Goal: Task Accomplishment & Management: Complete application form

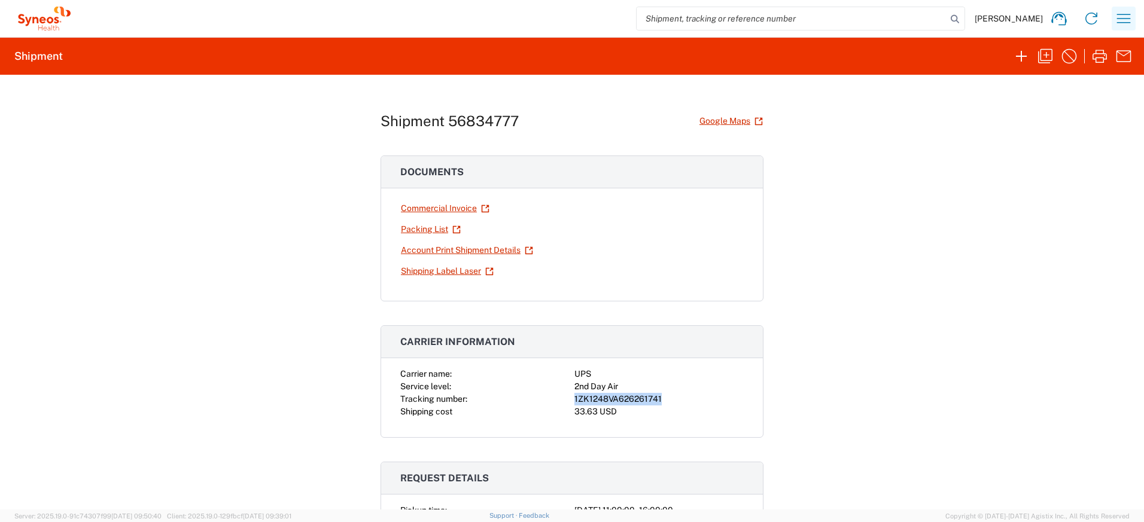
click at [1129, 17] on icon "button" at bounding box center [1123, 18] width 19 height 19
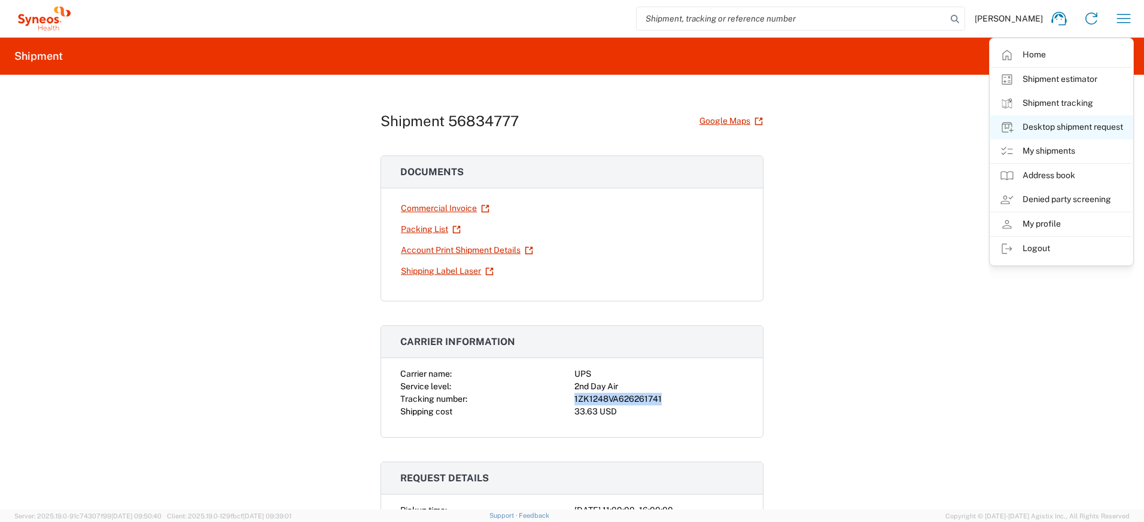
click at [1033, 123] on link "Desktop shipment request" at bounding box center [1061, 127] width 142 height 24
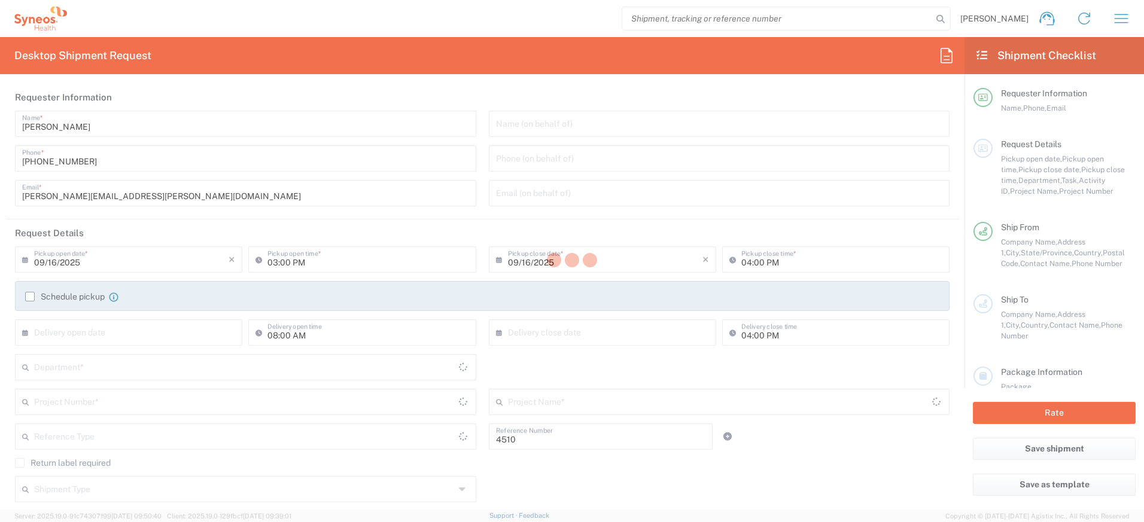
type input "Department"
type input "[US_STATE]"
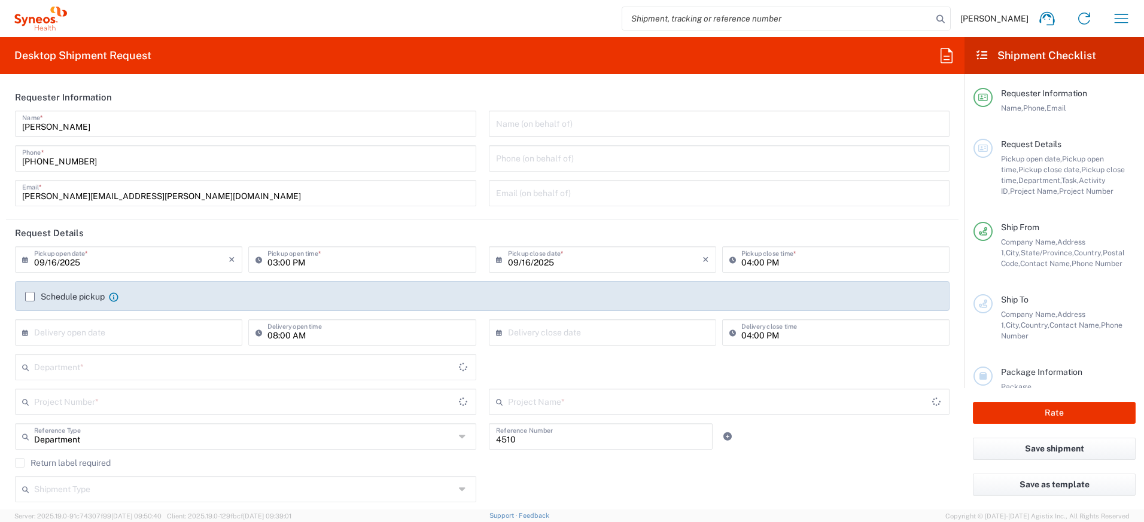
type input "[GEOGRAPHIC_DATA]"
type input "Syneos Health, LLC-[GEOGRAPHIC_DATA] [GEOGRAPHIC_DATA] [GEOGRAPHIC_DATA]"
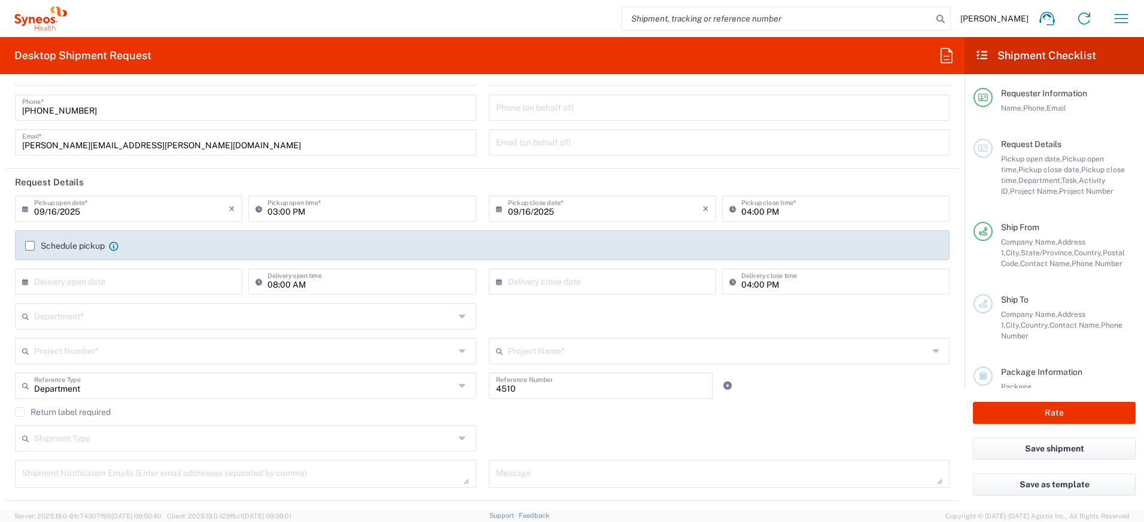
scroll to position [53, 0]
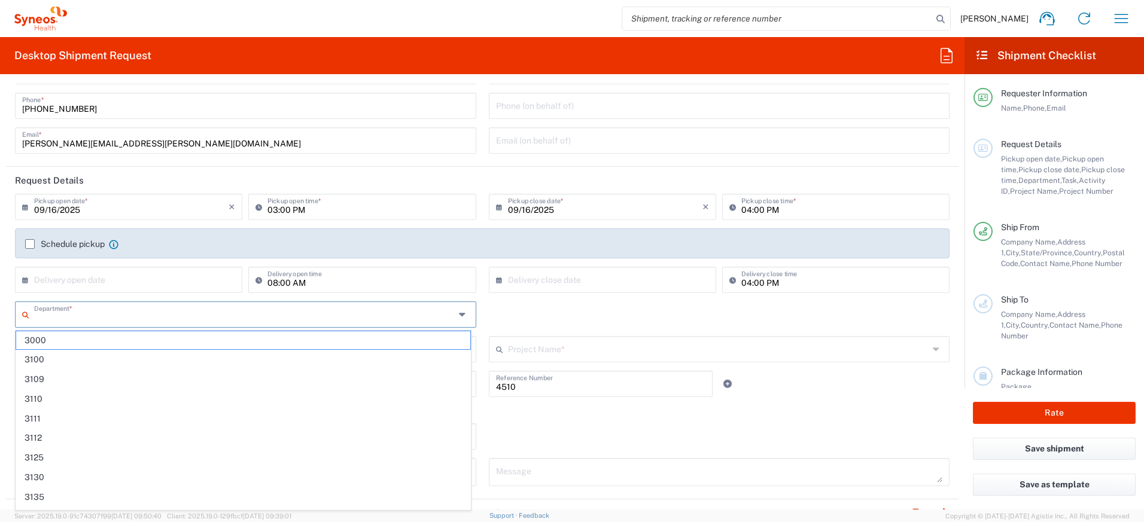
click at [144, 316] on input "text" at bounding box center [244, 313] width 420 height 21
type input "4510"
click at [148, 331] on span "4510" at bounding box center [243, 340] width 454 height 19
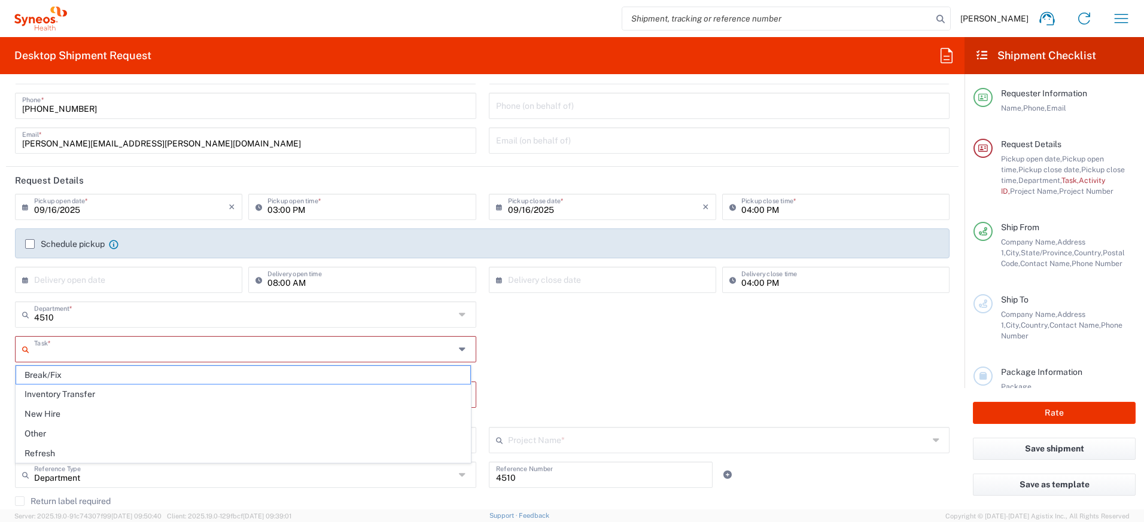
click at [127, 342] on input "text" at bounding box center [244, 348] width 420 height 21
click at [117, 450] on span "Refresh" at bounding box center [243, 453] width 454 height 19
type input "Refresh"
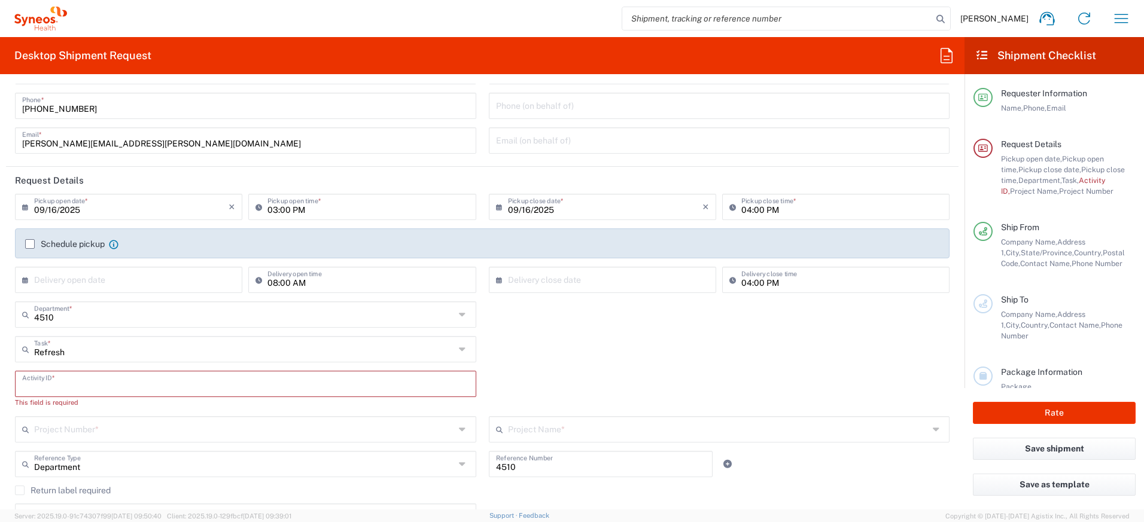
click at [97, 382] on input "text" at bounding box center [245, 383] width 447 height 21
paste input "SCTASK2711928"
type input "SCTASK2711928"
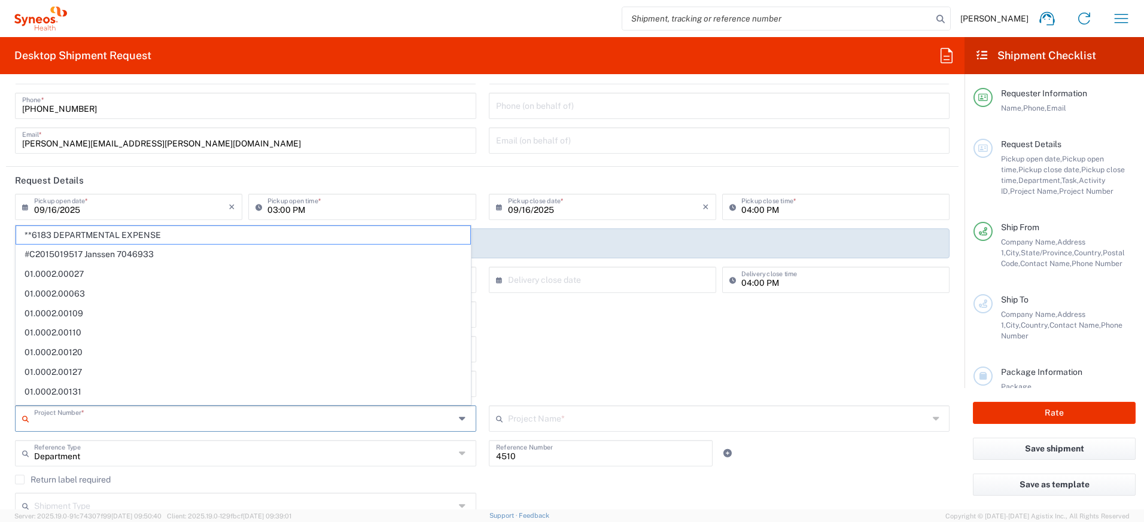
click at [87, 420] on input "text" at bounding box center [244, 417] width 420 height 21
click at [2, 370] on form "Requester Information Ayman Abboud Name * 732-384-3118 Phone * ayman.abboud@syn…" at bounding box center [482, 297] width 964 height 426
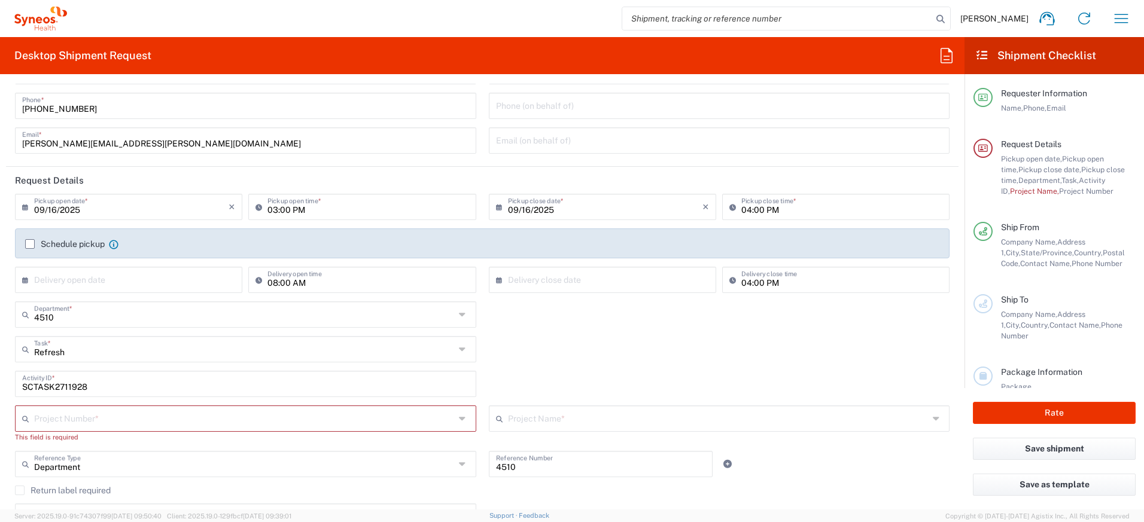
click at [56, 423] on input "text" at bounding box center [244, 417] width 420 height 21
click at [78, 398] on span "4510 DEPARTMENTAL EXPENSE" at bounding box center [243, 395] width 454 height 19
type input "4510 DEPARTMENTAL EXPENSE"
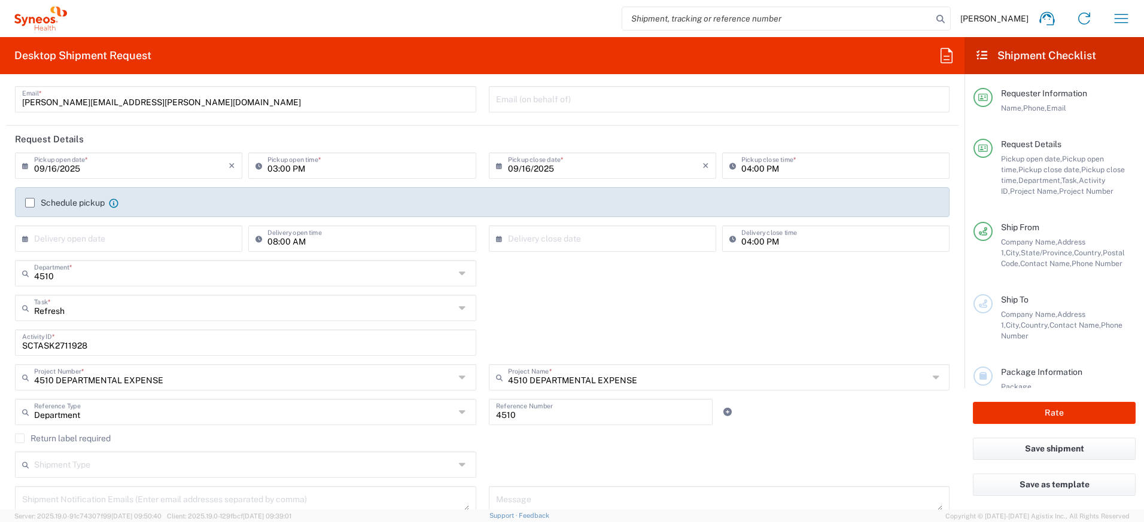
scroll to position [150, 0]
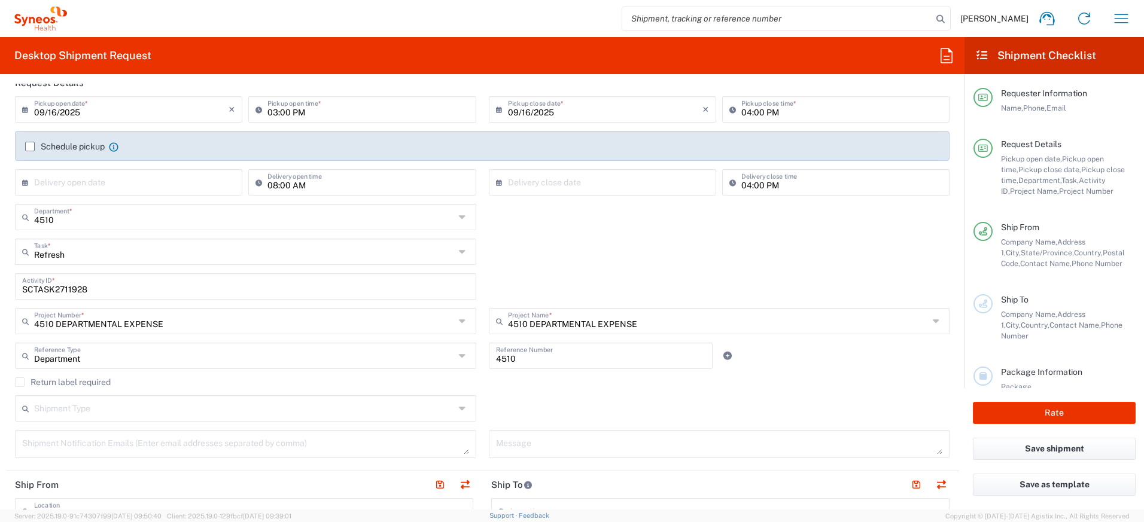
click at [23, 383] on label "Return label required" at bounding box center [63, 382] width 96 height 10
click at [20, 382] on input "Return label required" at bounding box center [20, 382] width 0 height 0
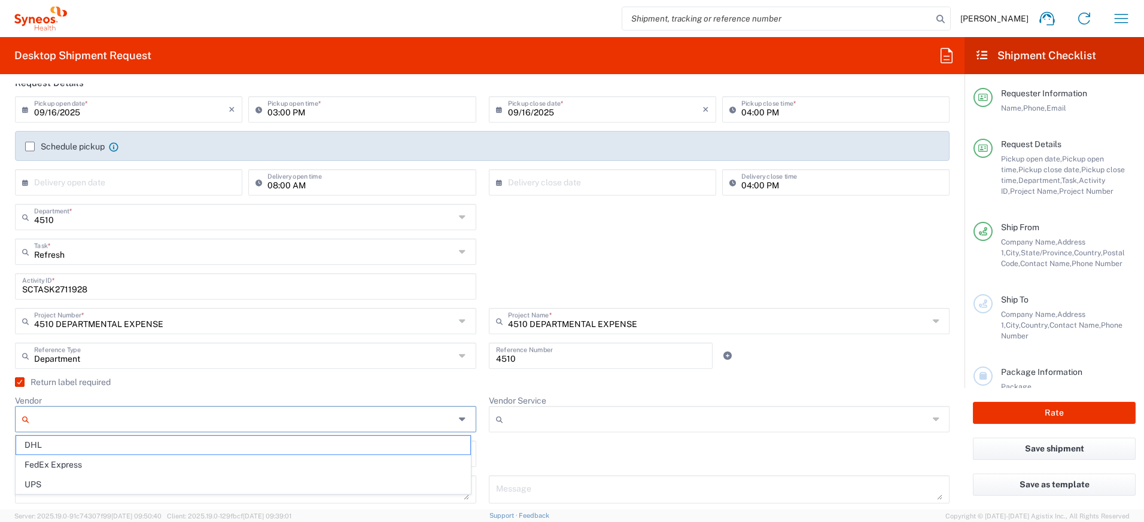
click at [106, 423] on input "Vendor" at bounding box center [244, 419] width 420 height 19
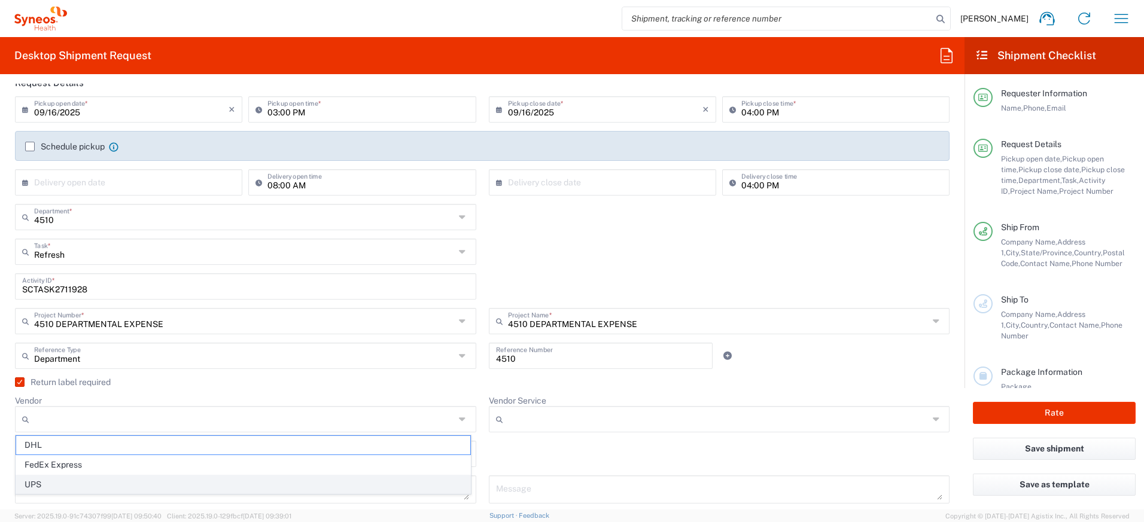
click at [51, 485] on span "UPS" at bounding box center [243, 484] width 454 height 19
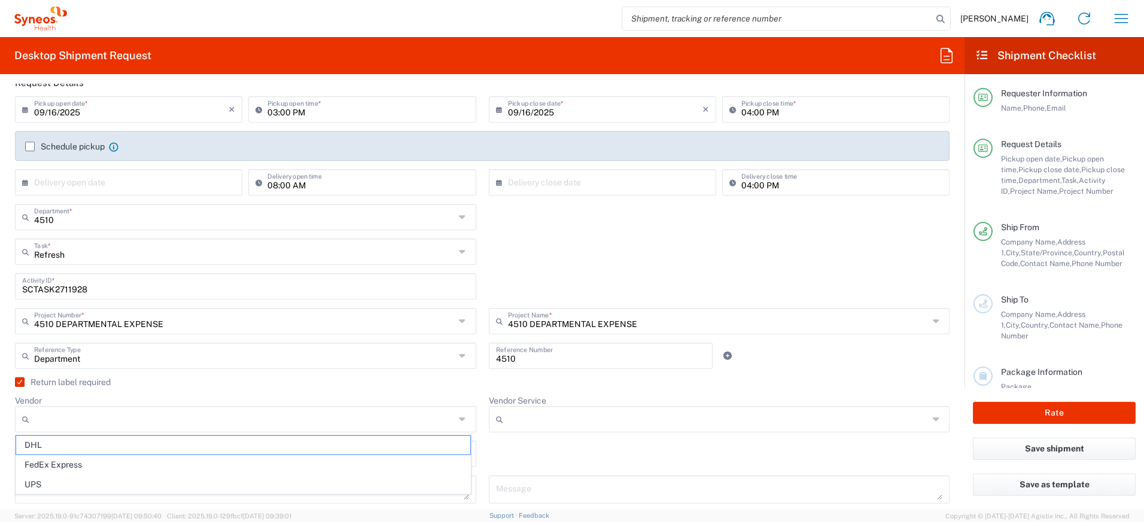
type input "UPS"
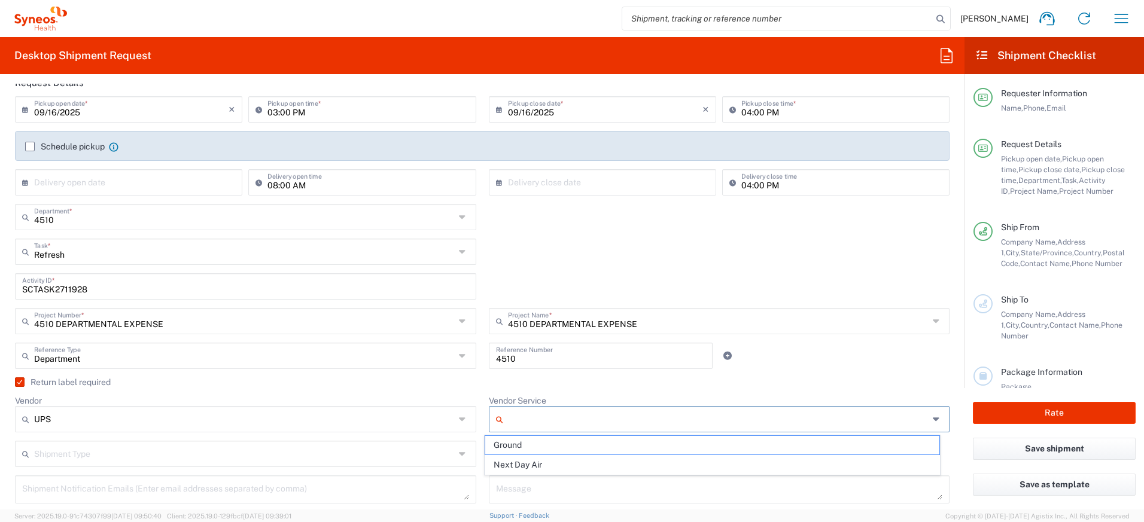
click at [550, 425] on input "Vendor Service" at bounding box center [718, 419] width 420 height 19
click at [537, 447] on span "Ground" at bounding box center [712, 445] width 454 height 19
type input "Ground"
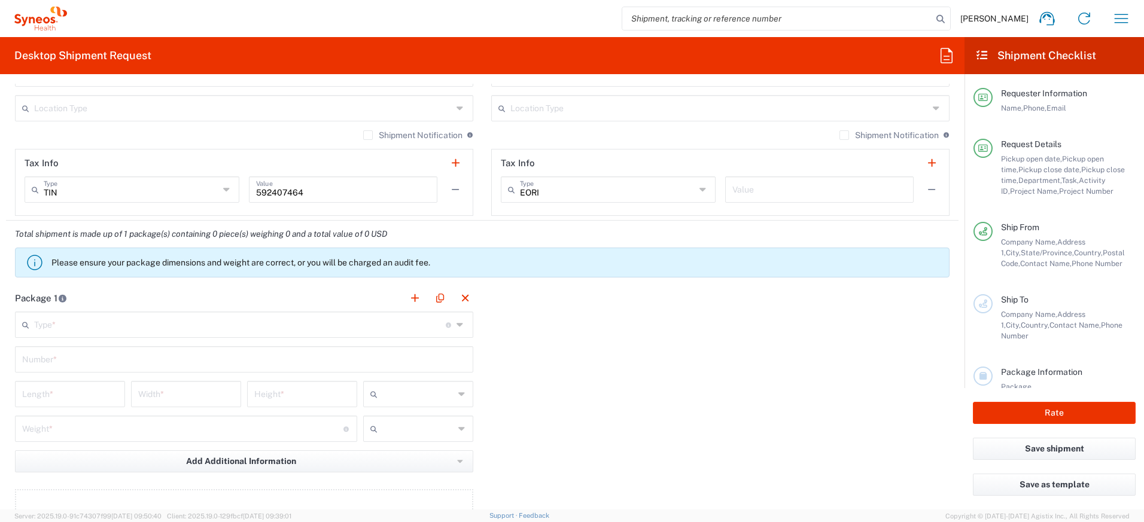
scroll to position [988, 0]
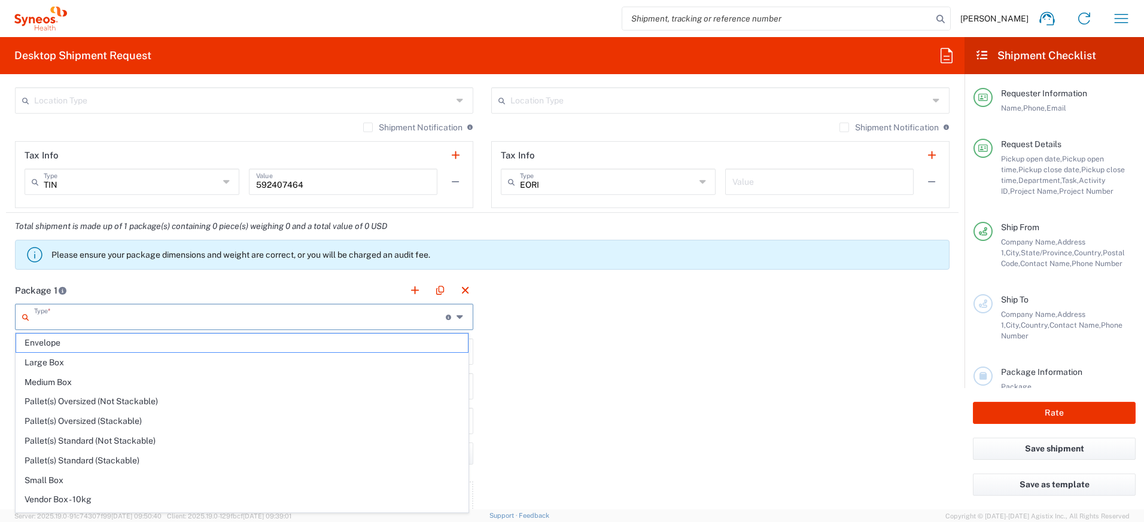
click at [275, 311] on input "text" at bounding box center [239, 316] width 411 height 21
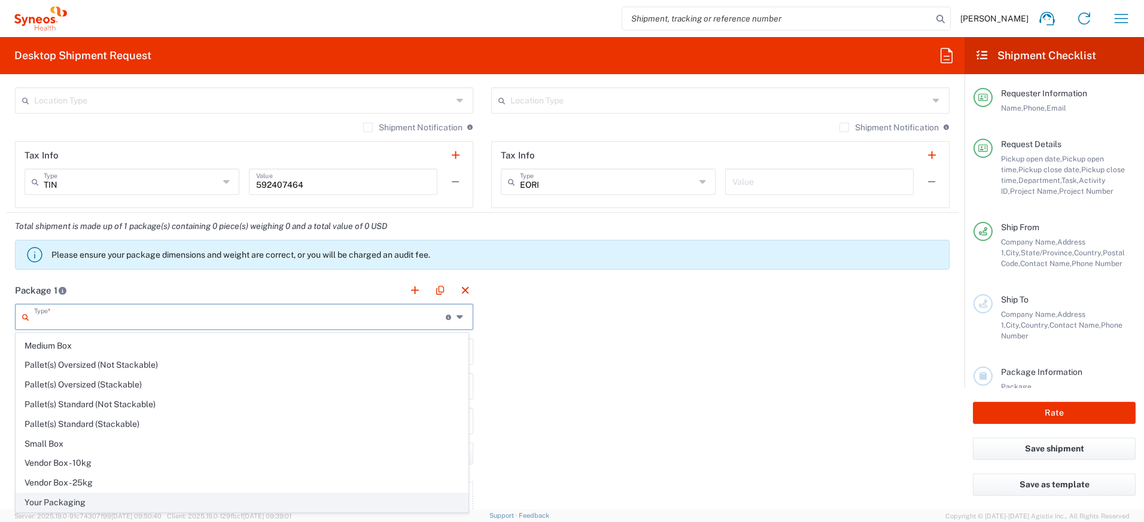
click at [161, 505] on span "Your Packaging" at bounding box center [242, 502] width 452 height 19
type input "Your Packaging"
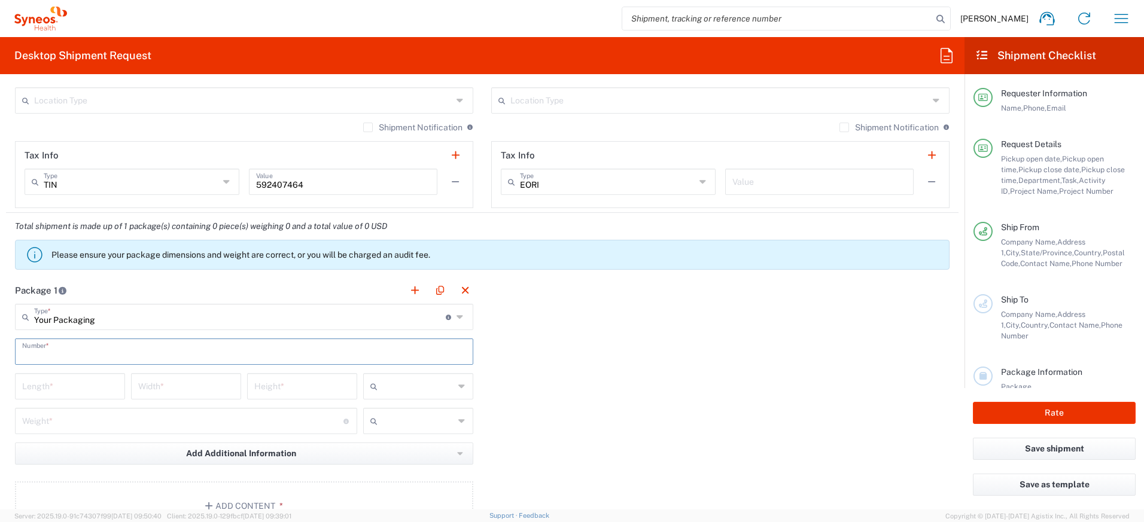
click at [105, 353] on input "text" at bounding box center [244, 350] width 444 height 21
type input "1"
click at [82, 382] on input "number" at bounding box center [70, 385] width 96 height 21
type input "16"
type input "12"
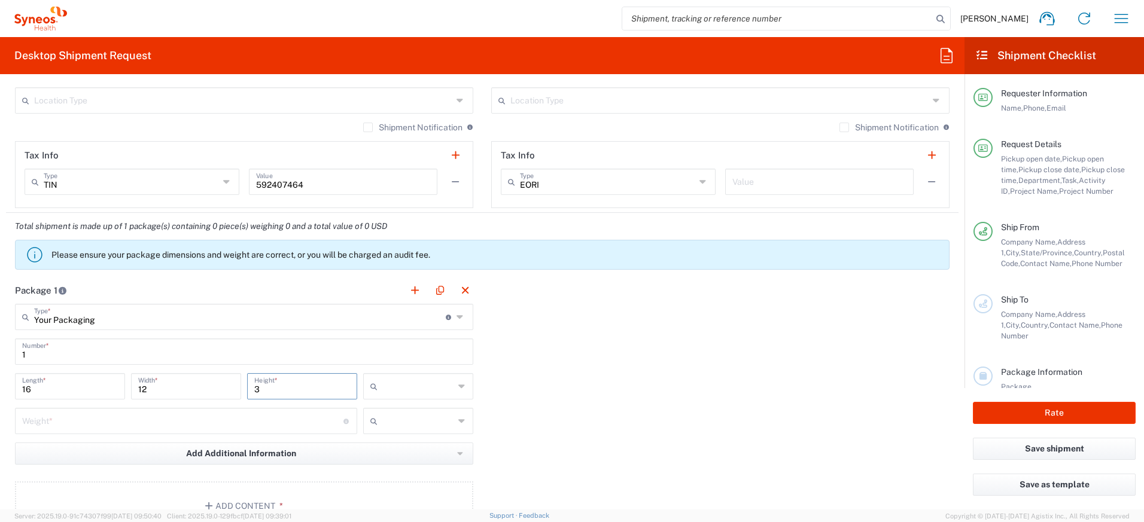
type input "3"
click at [86, 416] on input "number" at bounding box center [182, 420] width 321 height 21
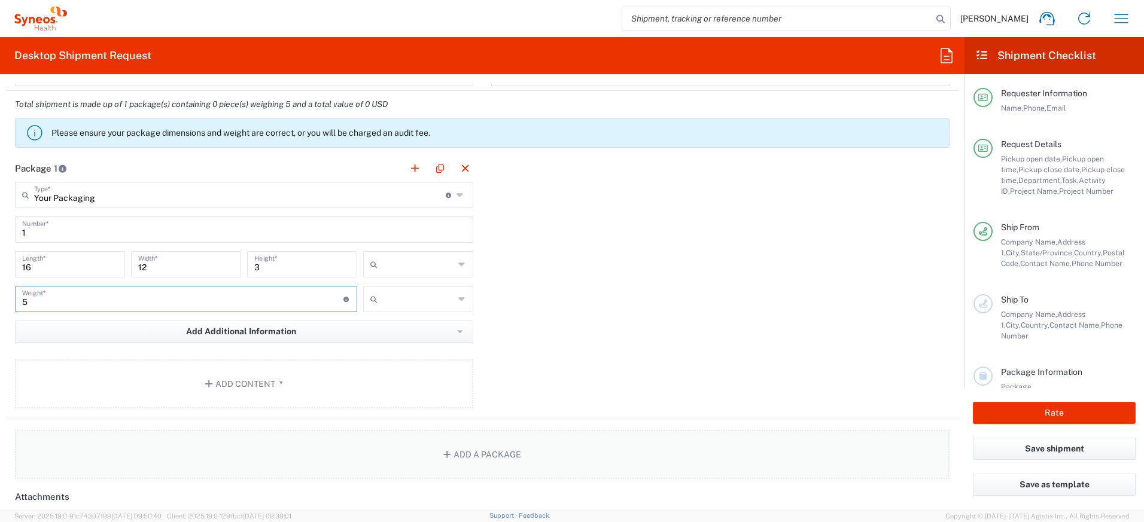
scroll to position [1114, 0]
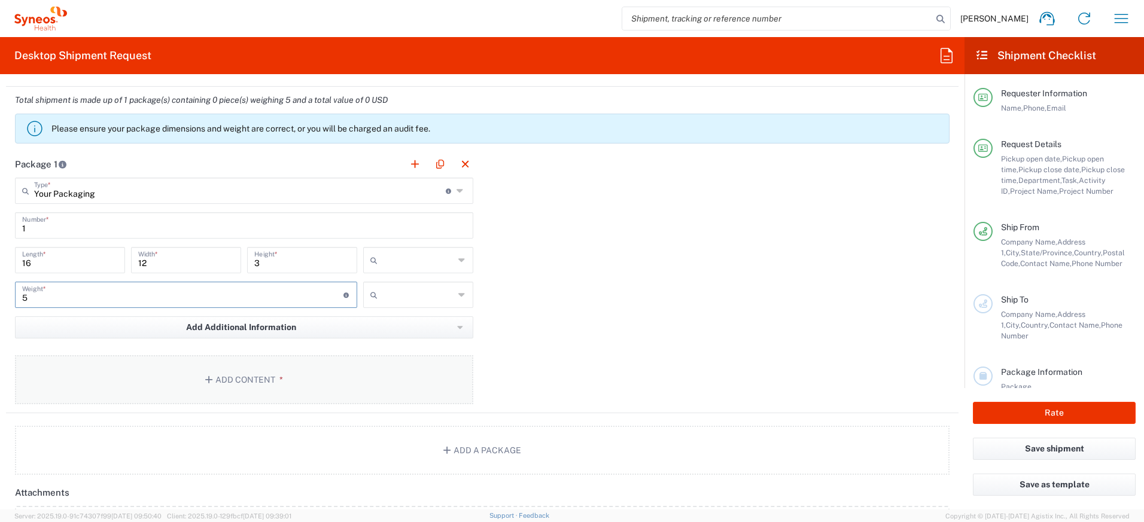
type input "5"
click at [270, 384] on button "Add Content *" at bounding box center [244, 379] width 458 height 49
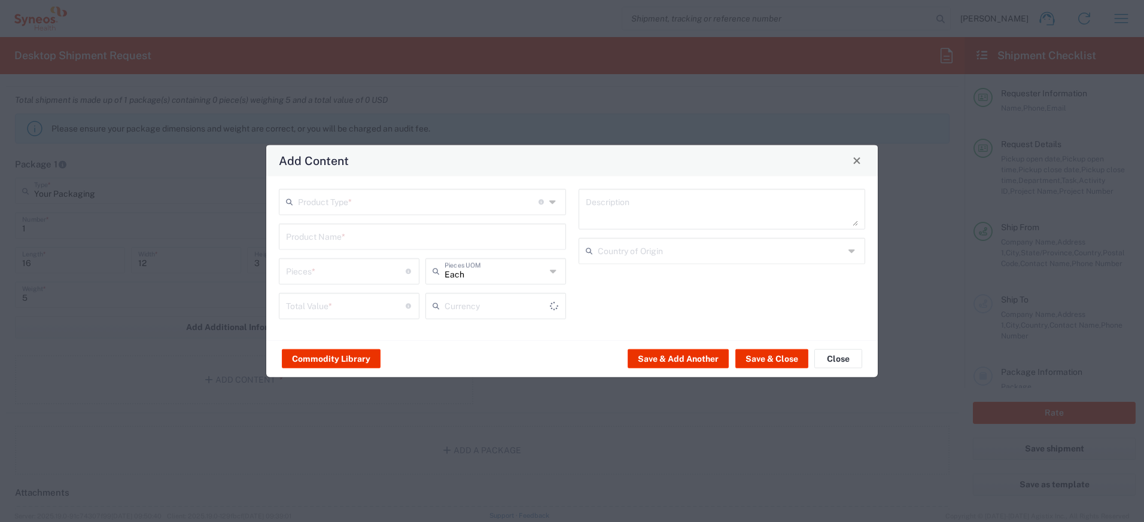
type input "US Dollar"
click at [358, 206] on input "text" at bounding box center [418, 200] width 240 height 21
click at [345, 246] on span "General Commodity" at bounding box center [422, 247] width 285 height 19
type input "General Commodity"
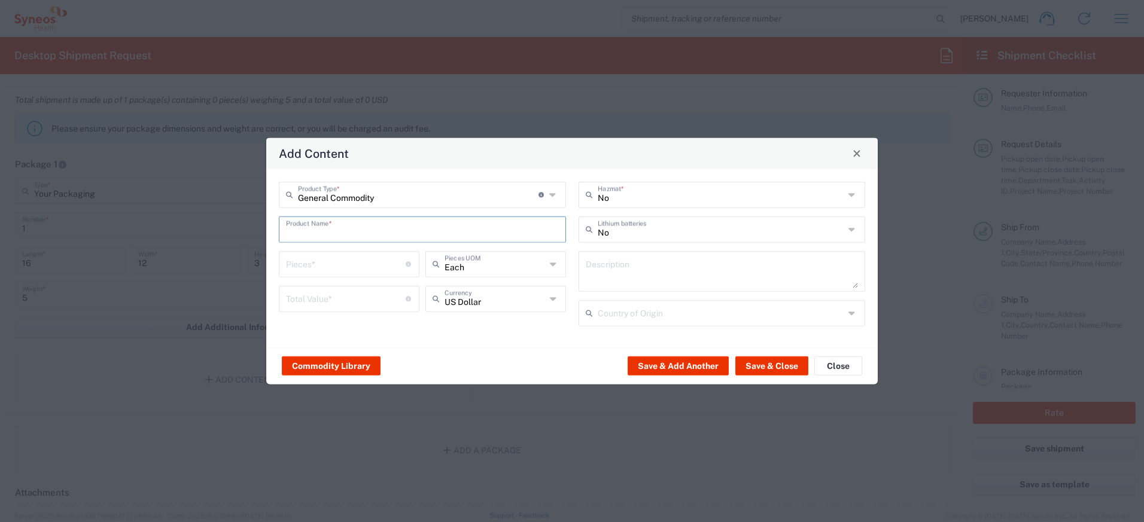
click at [347, 233] on input "text" at bounding box center [422, 228] width 273 height 21
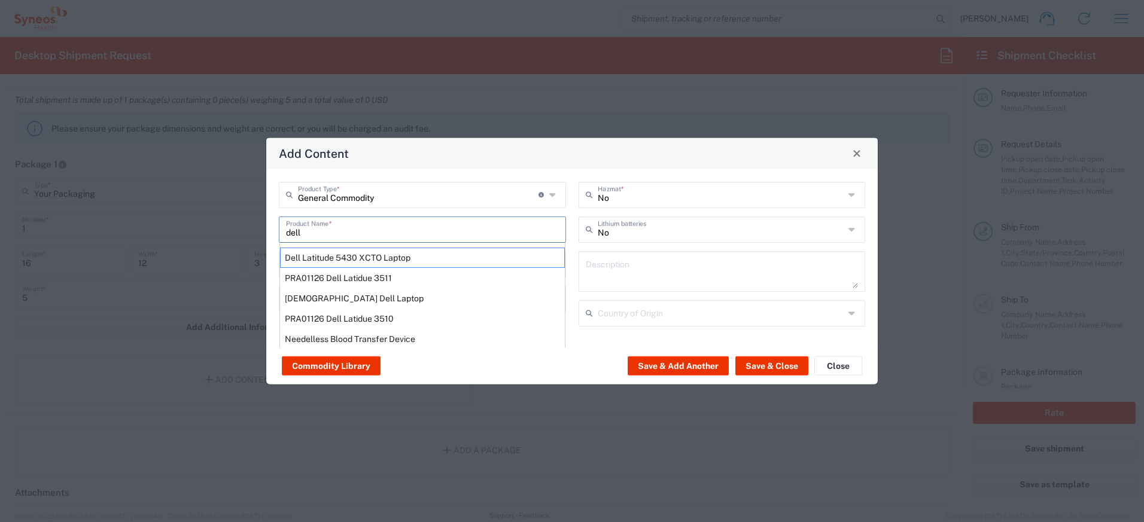
click at [371, 258] on div "Dell Latitude 5430 XCTO Laptop" at bounding box center [422, 257] width 285 height 20
type input "Dell Latitude 5430 XCTO Laptop"
type input "1"
type textarea "BaseIntel Core i7-1265U vProÂ® Processor - 14" 16 GB RAM - 512 GB SSD"
type input "China"
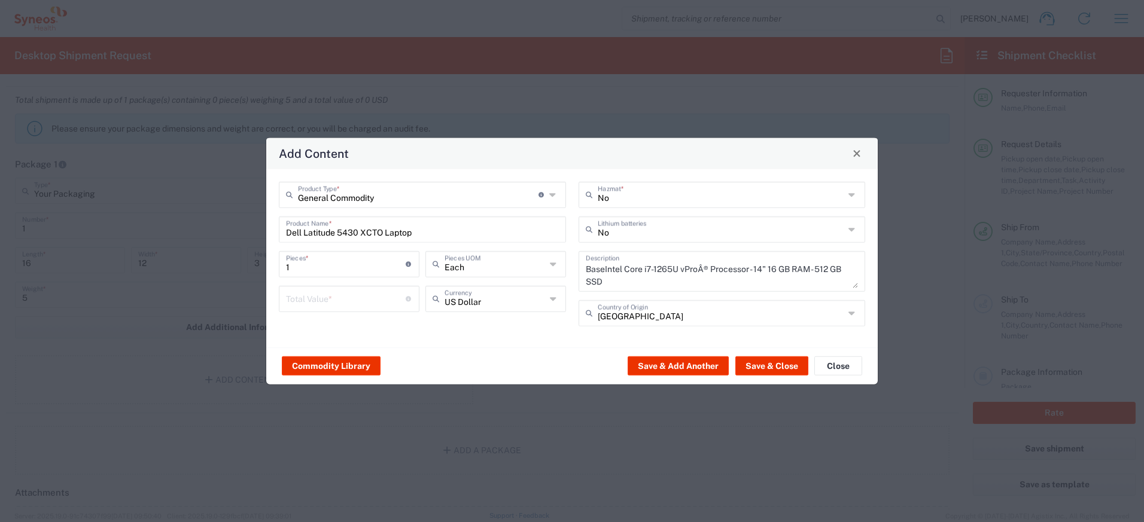
click at [361, 279] on div "1 Pieces * Number of pieces inside all the packages" at bounding box center [349, 268] width 147 height 35
click at [354, 298] on input "number" at bounding box center [346, 297] width 120 height 21
type input "1000"
click at [628, 225] on input "text" at bounding box center [720, 228] width 247 height 21
click at [613, 276] on span "Yes" at bounding box center [722, 275] width 285 height 19
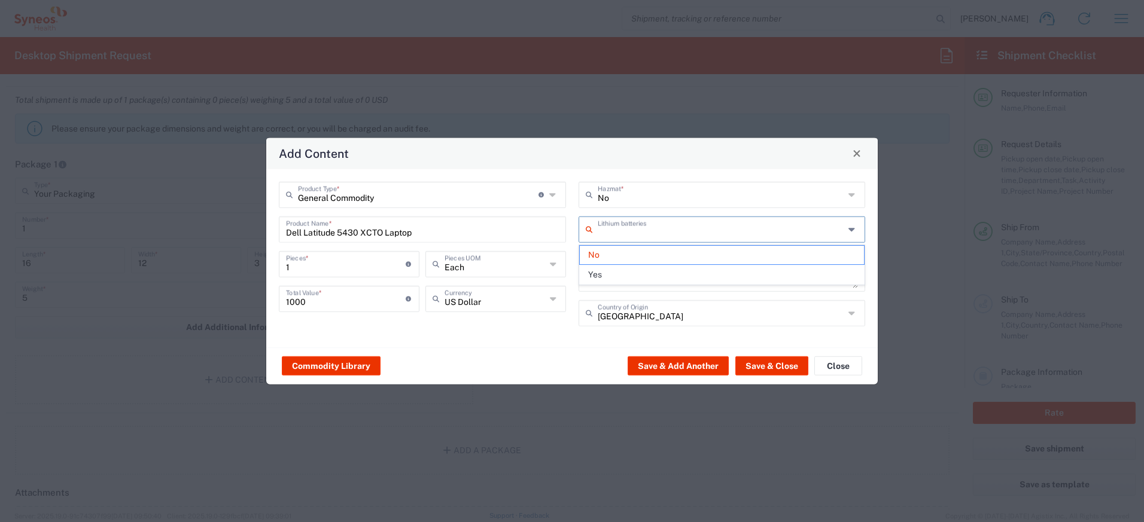
type input "Yes"
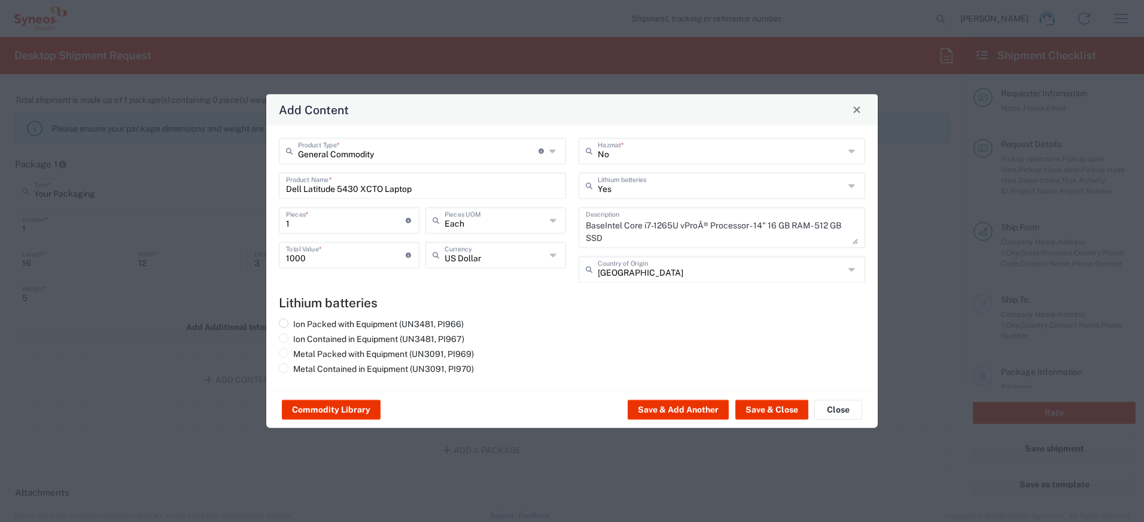
click at [408, 323] on label "Ion Packed with Equipment (UN3481, PI966)" at bounding box center [371, 323] width 185 height 11
click at [301, 323] on input "Ion Packed with Equipment (UN3481, PI966)" at bounding box center [297, 322] width 8 height 8
radio input "true"
click at [754, 413] on button "Save & Close" at bounding box center [771, 409] width 73 height 19
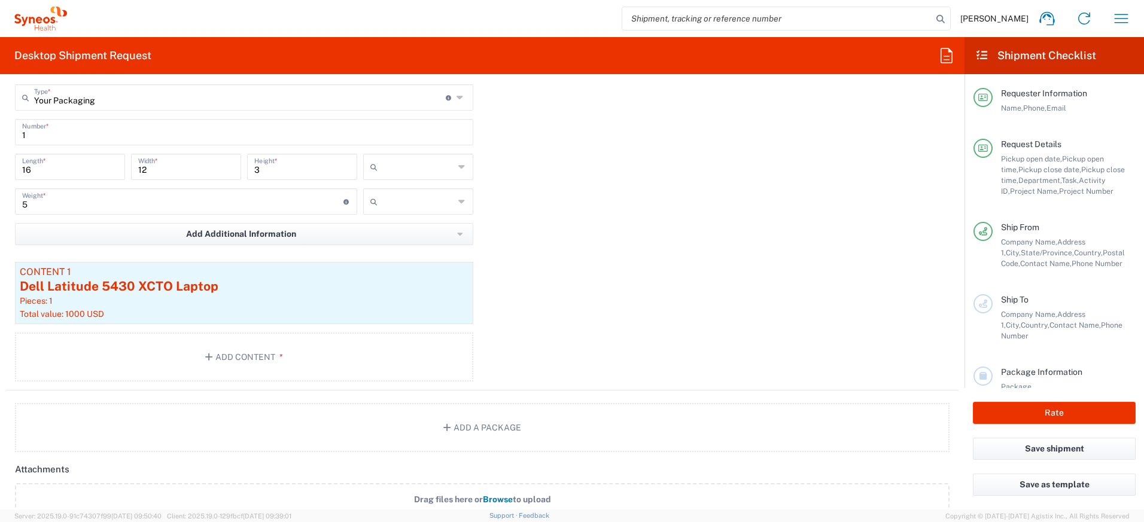
scroll to position [1216, 0]
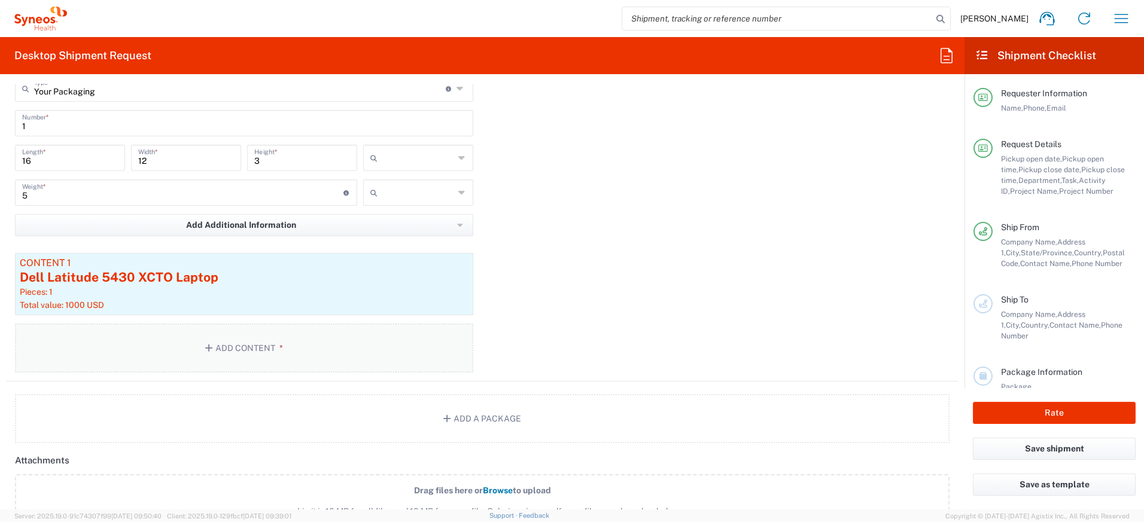
click at [268, 354] on button "Add Content *" at bounding box center [244, 348] width 458 height 49
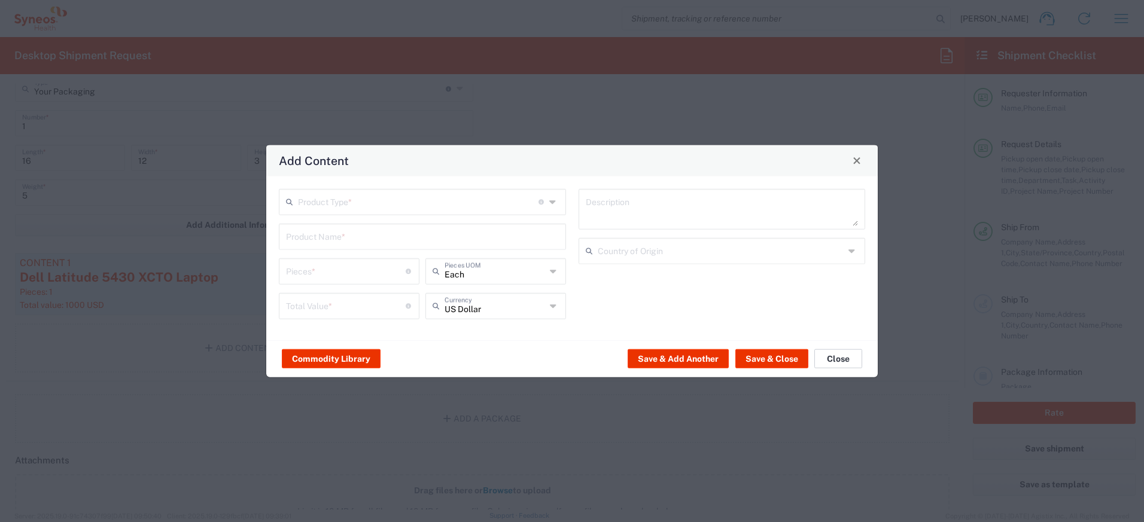
drag, startPoint x: 835, startPoint y: 355, endPoint x: 806, endPoint y: 364, distance: 30.6
click at [835, 355] on button "Close" at bounding box center [838, 358] width 48 height 19
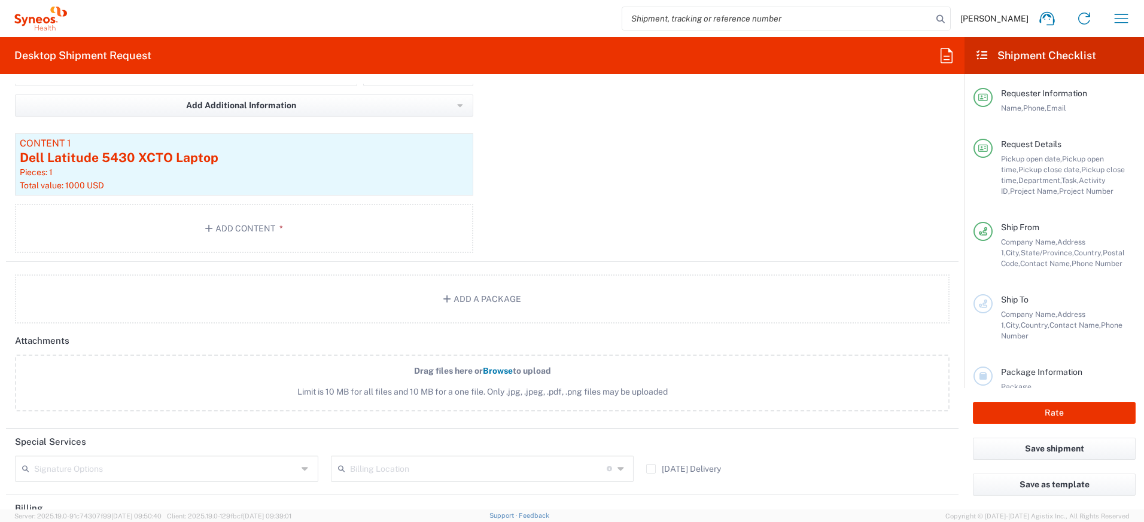
scroll to position [1376, 0]
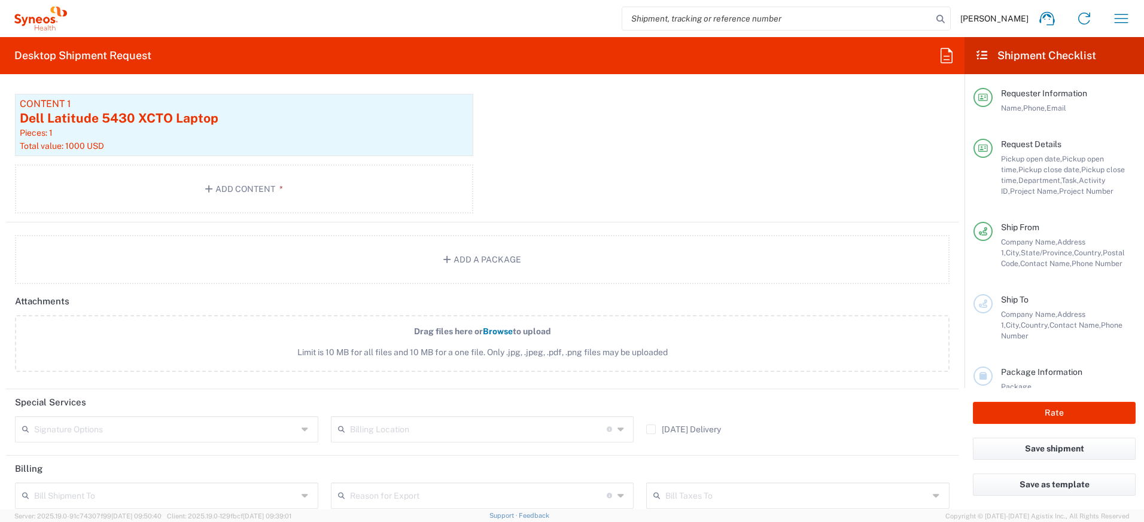
click at [140, 426] on input "text" at bounding box center [165, 428] width 263 height 21
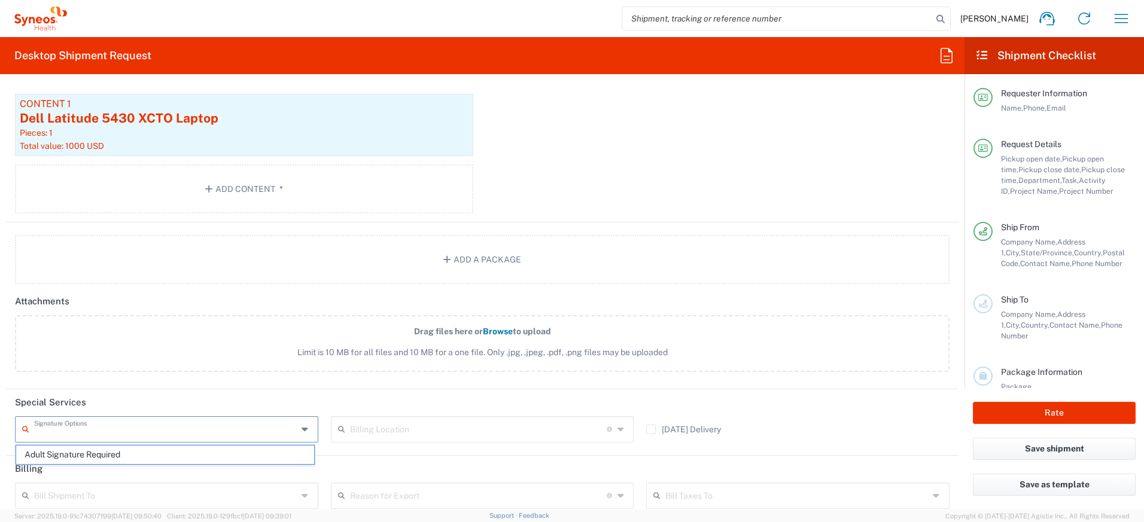
drag, startPoint x: 100, startPoint y: 452, endPoint x: 226, endPoint y: 453, distance: 125.6
click at [100, 452] on span "Adult Signature Required" at bounding box center [165, 455] width 298 height 19
type input "Adult Signature Required"
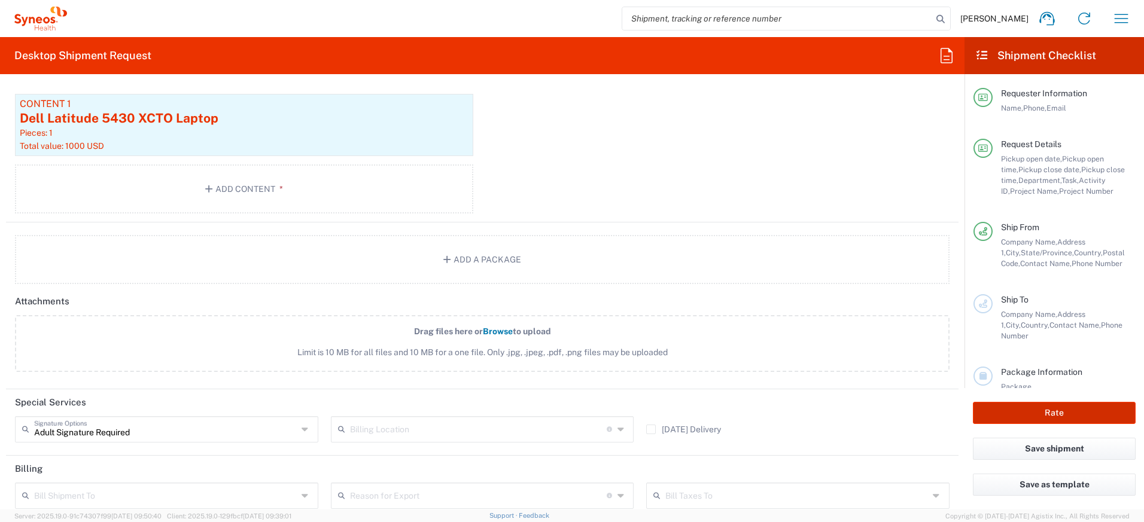
click at [990, 422] on button "Rate" at bounding box center [1053, 413] width 163 height 22
type input "4510 DEPARTMENTAL EXPENSE"
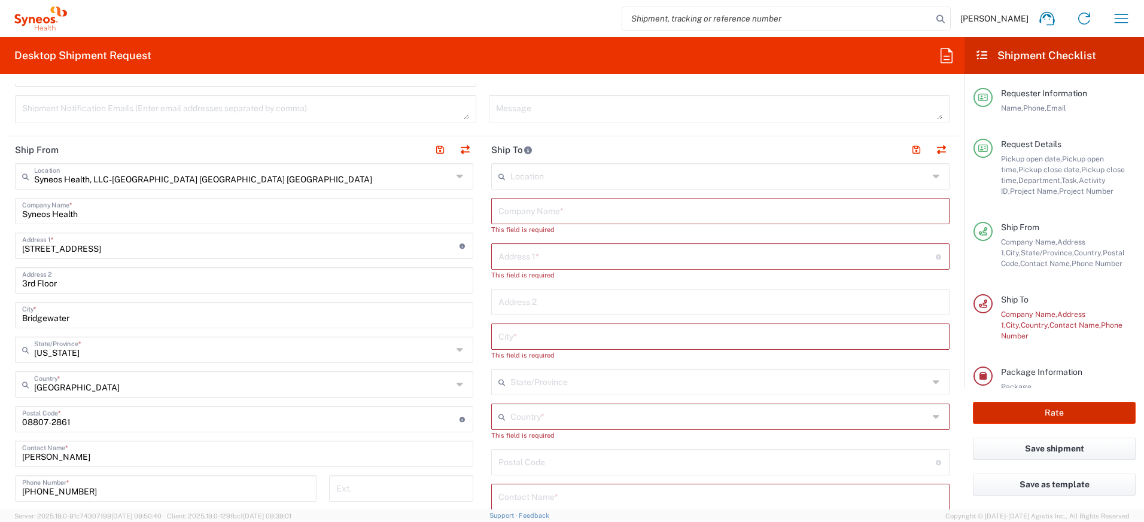
scroll to position [507, 0]
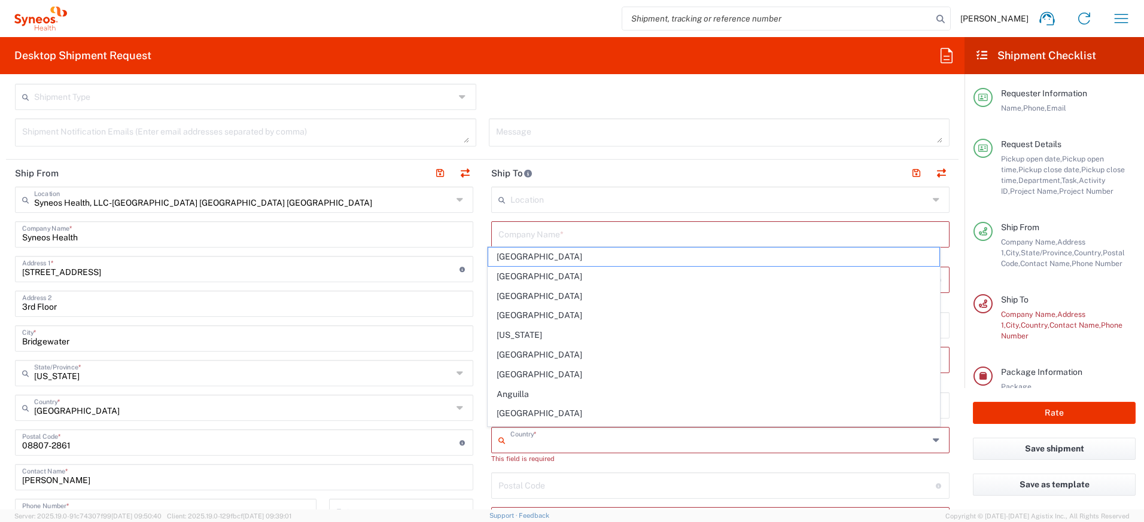
click at [537, 434] on input "text" at bounding box center [719, 439] width 418 height 21
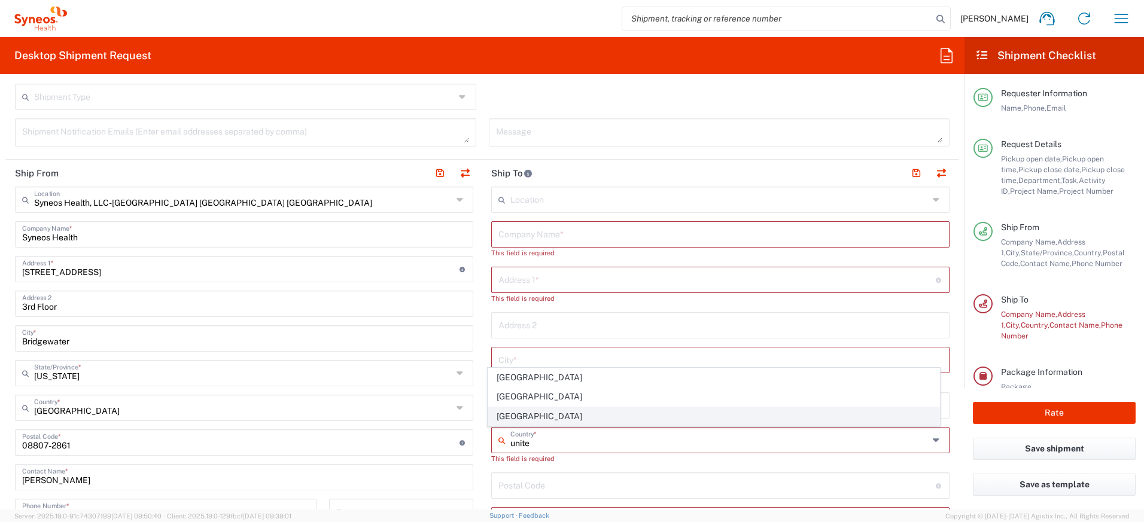
click at [523, 420] on span "United States" at bounding box center [714, 416] width 452 height 19
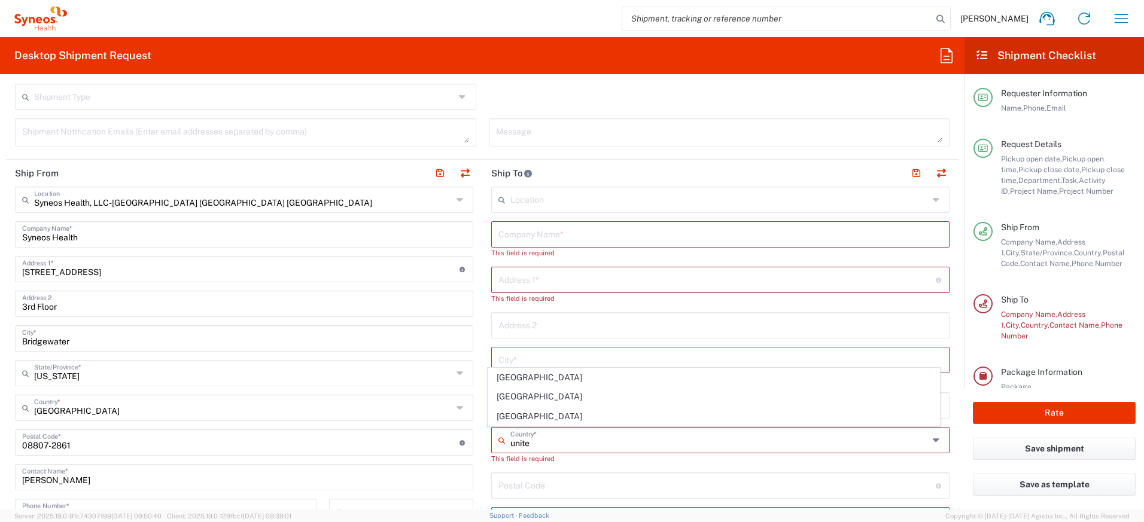
type input "United States"
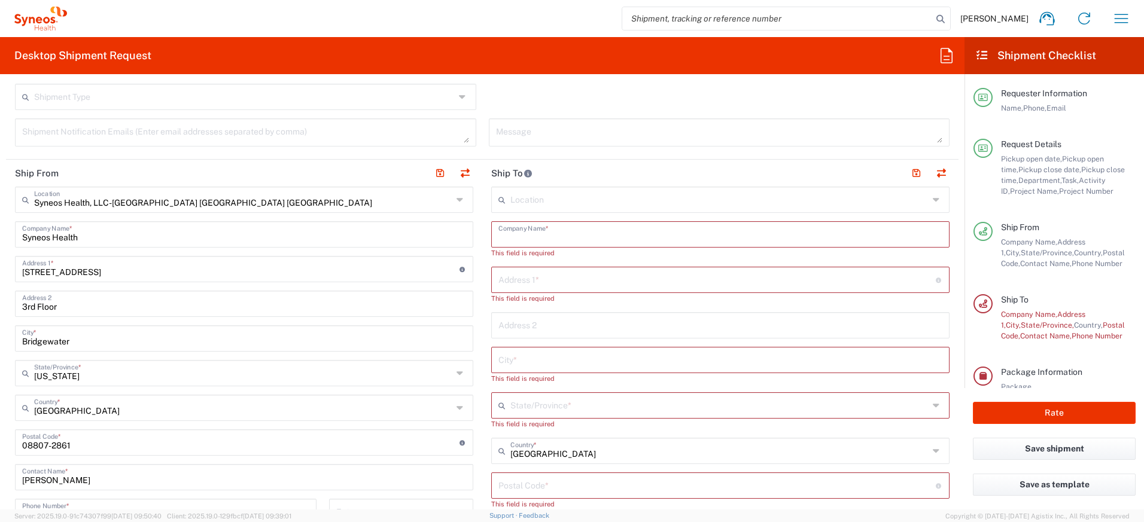
click at [523, 243] on input "text" at bounding box center [720, 233] width 444 height 21
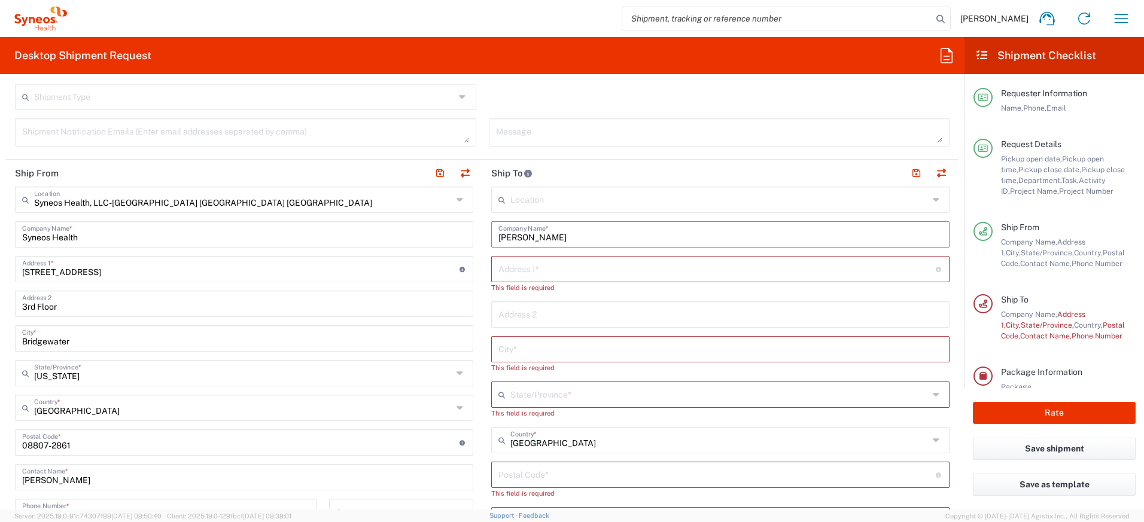
drag, startPoint x: 575, startPoint y: 238, endPoint x: 452, endPoint y: 237, distance: 123.2
click at [452, 237] on div "Ship From Syneos Health, LLC-Morrisville NC US Location Syneos Health, LLC-Morr…" at bounding box center [482, 459] width 952 height 599
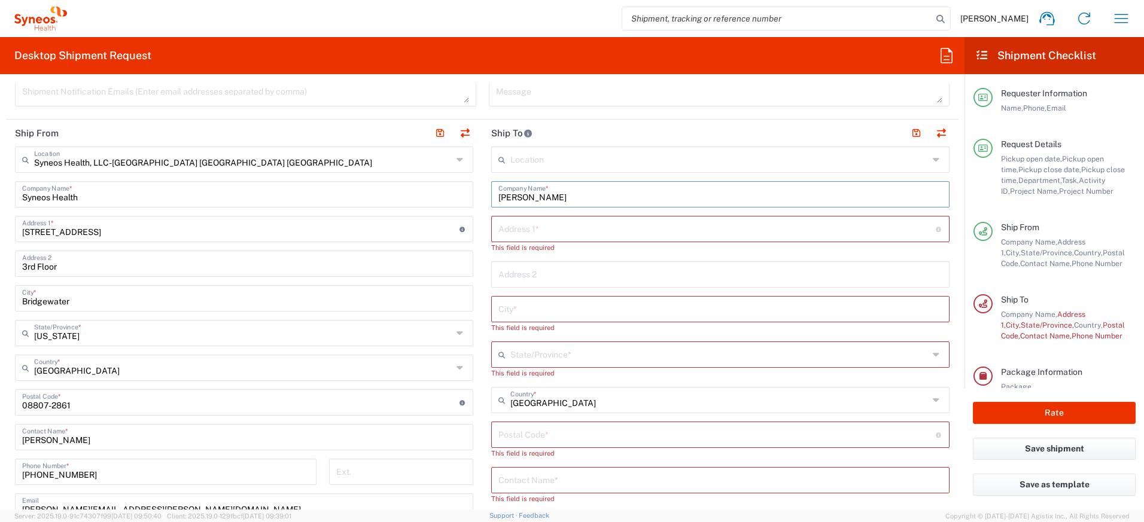
scroll to position [597, 0]
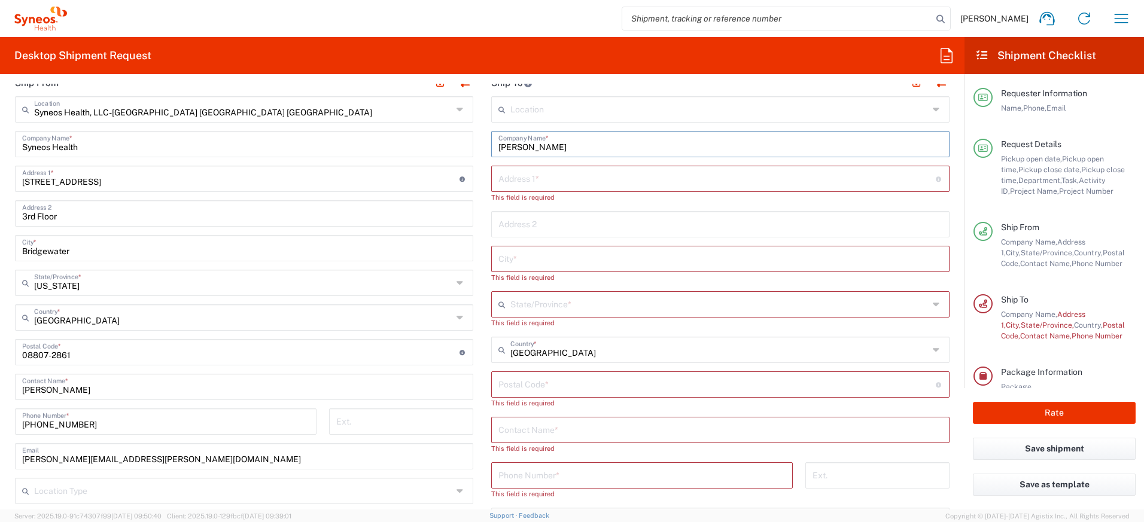
type input "Amanda Batista"
click at [544, 431] on input "text" at bounding box center [720, 429] width 444 height 21
paste input "Amanda Batista"
type input "Amanda Batista"
click at [529, 181] on input "text" at bounding box center [716, 177] width 437 height 21
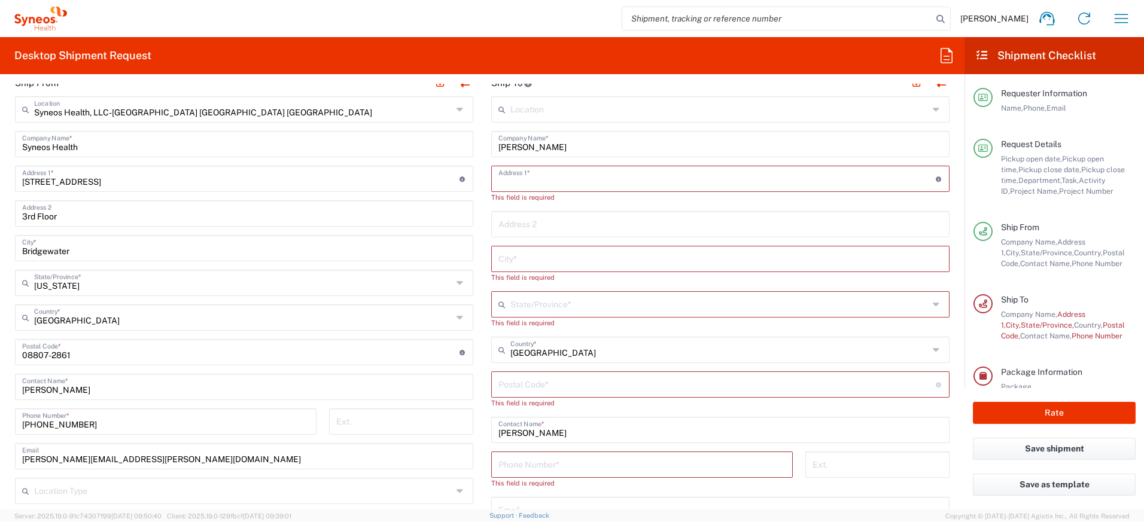
paste input "1861 Raeford Rd"
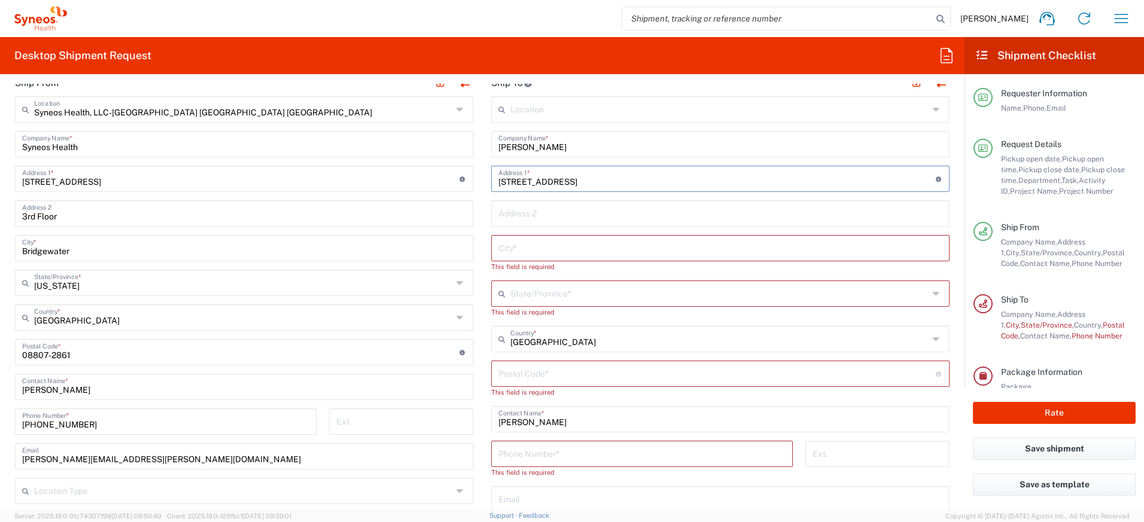
type input "1861 Raeford Rd"
click at [524, 245] on input "text" at bounding box center [720, 247] width 444 height 21
click at [524, 246] on input "text" at bounding box center [720, 247] width 444 height 21
paste input "Southport"
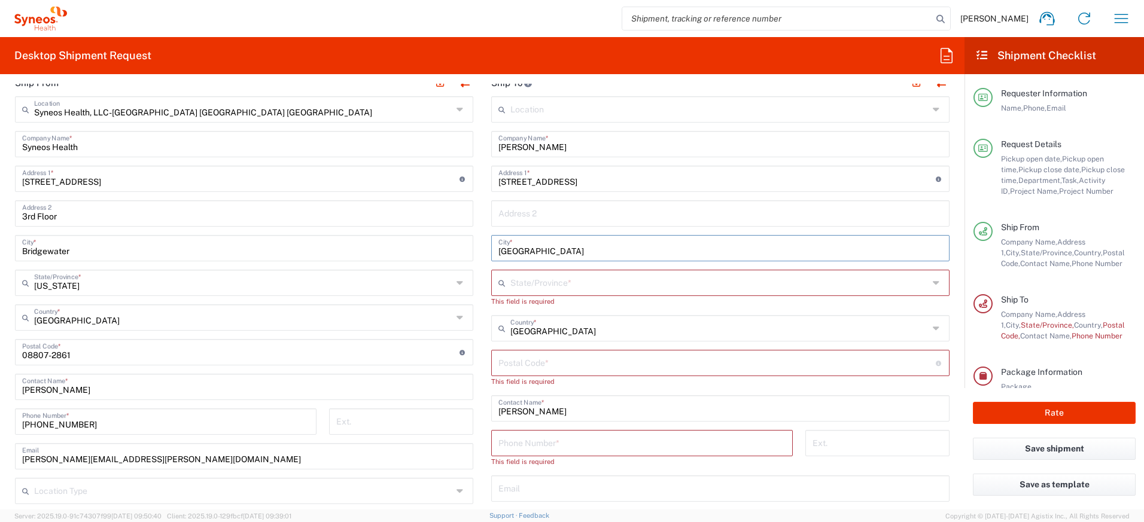
type input "Southport"
click at [526, 361] on input "undefined" at bounding box center [716, 362] width 437 height 21
paste input "28461"
type input "28461"
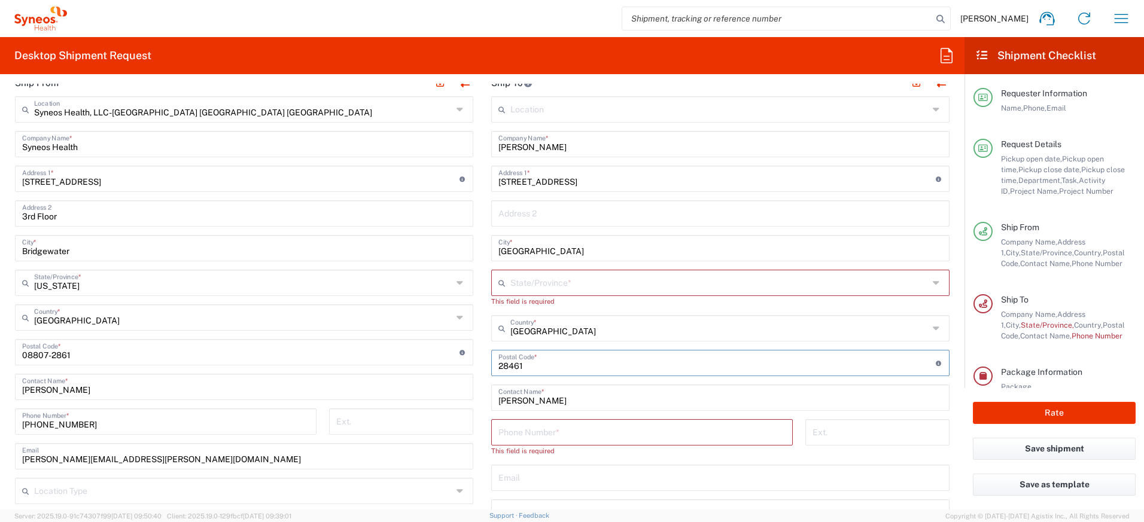
click at [533, 286] on input "text" at bounding box center [719, 282] width 418 height 21
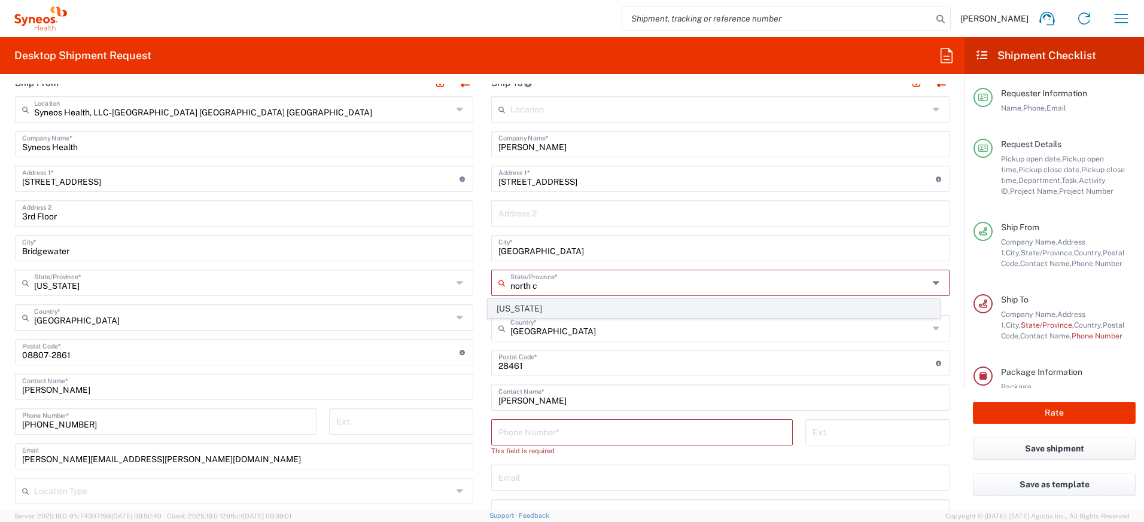
click at [536, 308] on span "North Carolina" at bounding box center [714, 309] width 452 height 19
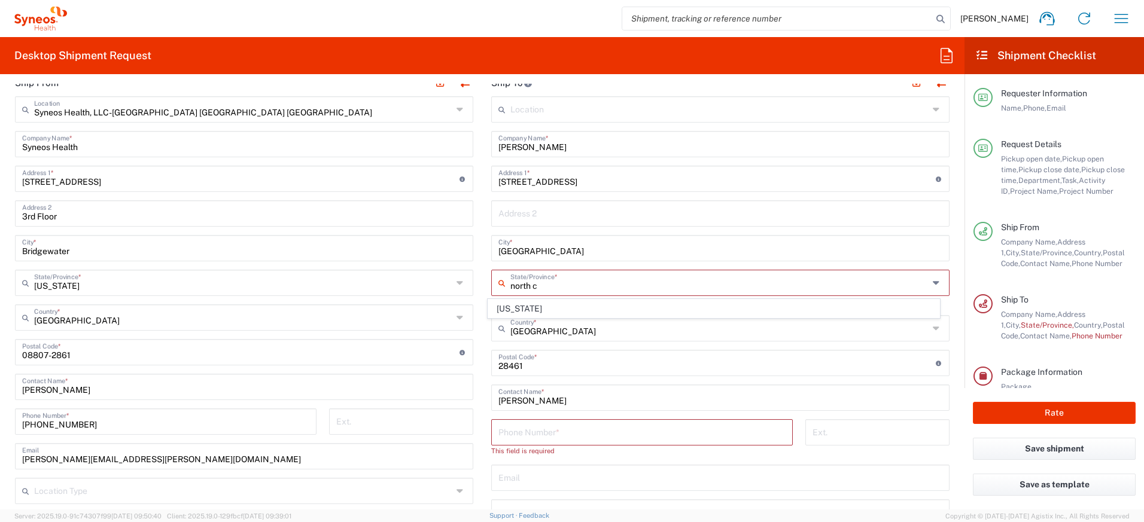
type input "North Carolina"
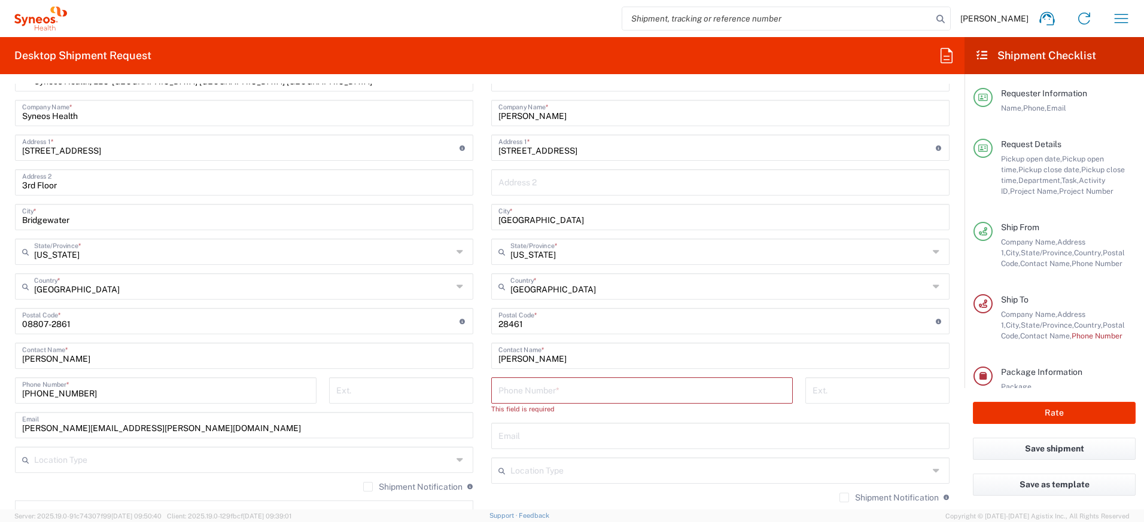
scroll to position [653, 0]
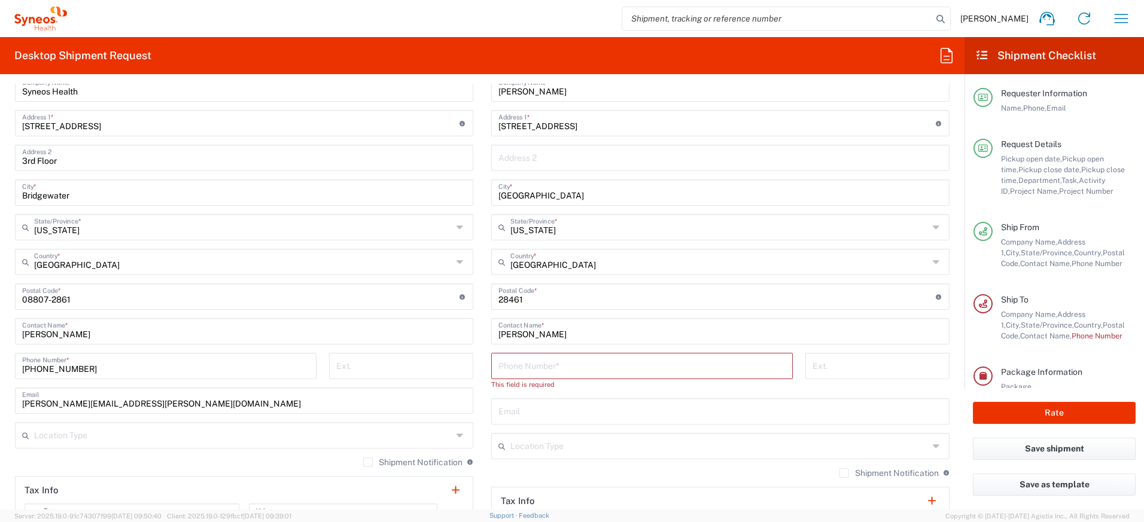
click at [523, 365] on input "tel" at bounding box center [641, 365] width 287 height 21
paste input "+1 (706) 7557757"
click at [504, 368] on input "+1 (706) 7557757" at bounding box center [641, 365] width 287 height 21
type input "(706) 7557757"
click at [525, 404] on input "text" at bounding box center [720, 399] width 444 height 21
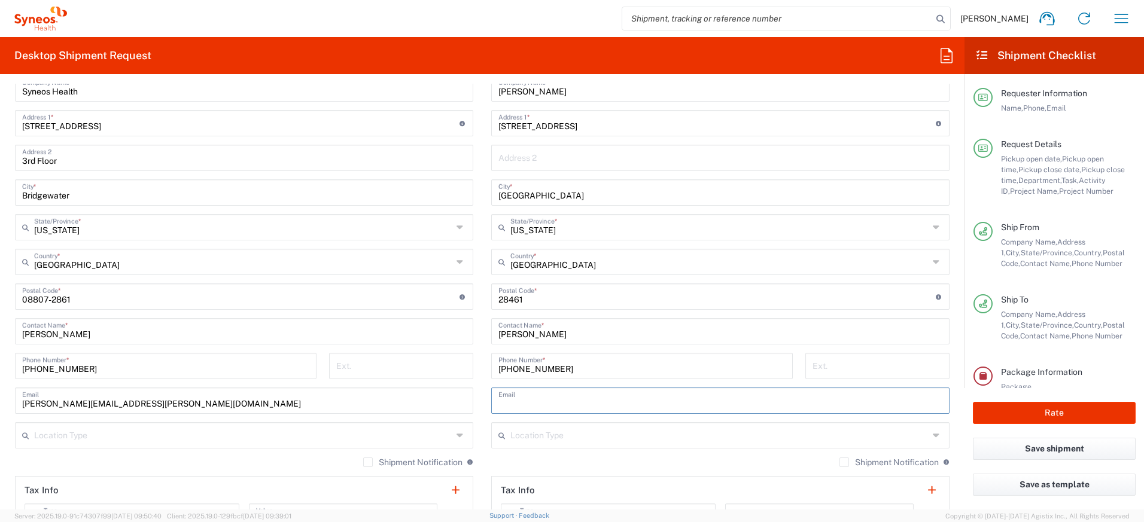
paste input "amanda.batista@syneoshealth.com"
type input "amanda.batista@syneoshealth.com"
click at [839, 464] on label "Shipment Notification" at bounding box center [888, 463] width 99 height 10
click at [844, 462] on input "Shipment Notification" at bounding box center [844, 462] width 0 height 0
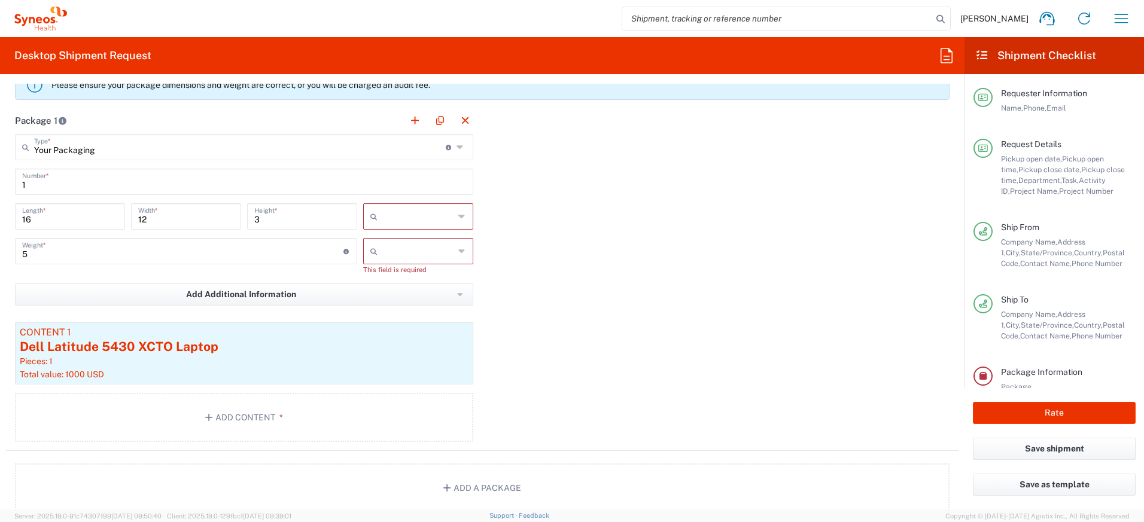
scroll to position [1185, 0]
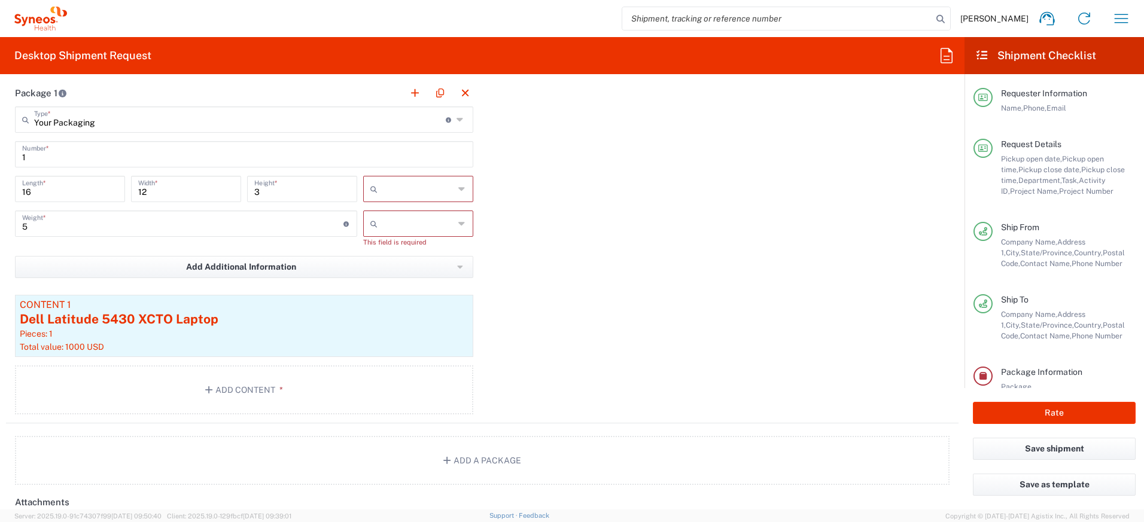
click at [423, 188] on input "text" at bounding box center [418, 188] width 72 height 19
click at [392, 252] on span "in" at bounding box center [414, 254] width 106 height 19
type input "in"
click at [404, 222] on input "text" at bounding box center [418, 223] width 72 height 19
click at [391, 270] on span "lbs" at bounding box center [414, 269] width 106 height 19
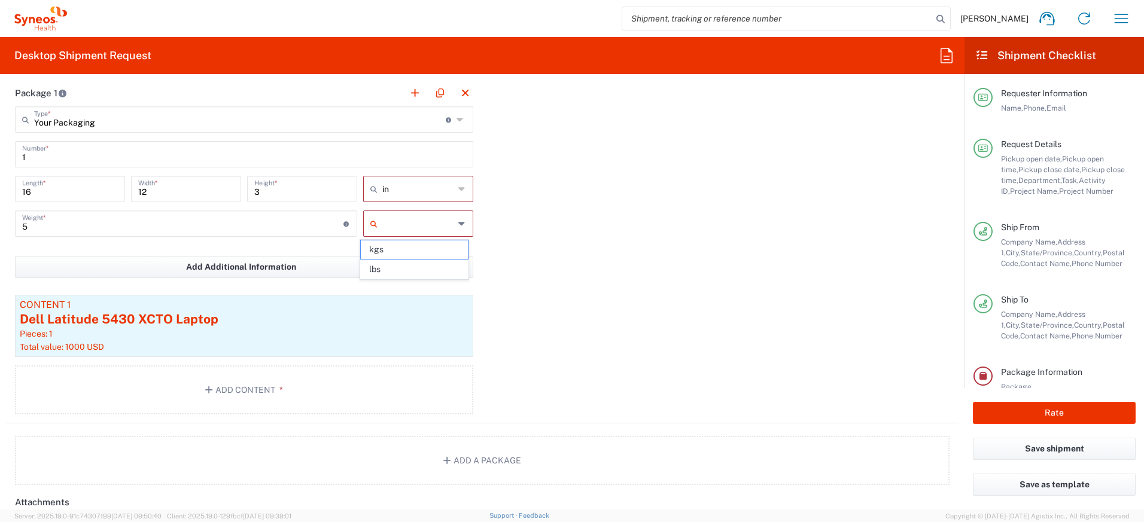
type input "lbs"
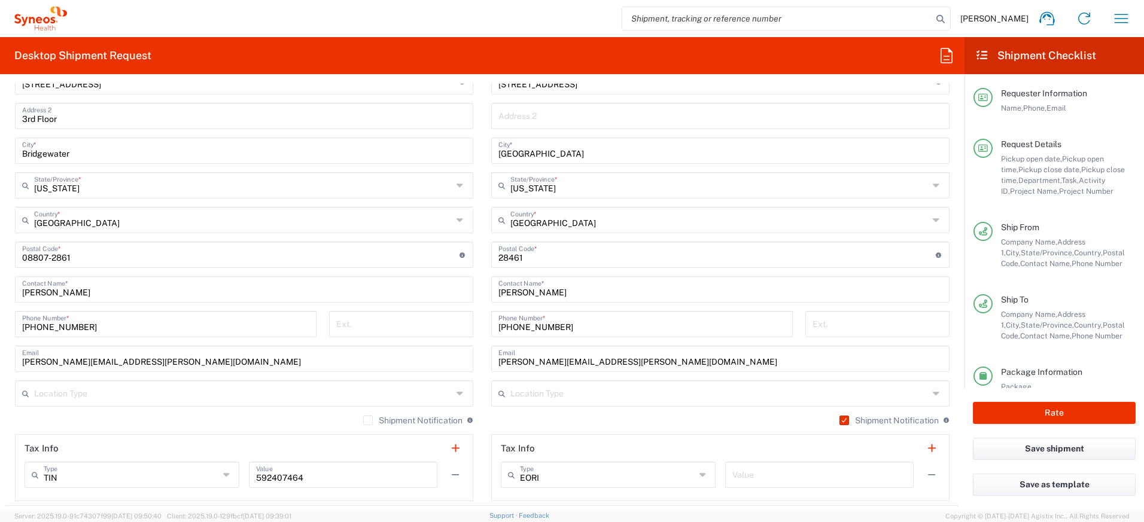
scroll to position [694, 0]
click at [1026, 409] on button "Rate" at bounding box center [1053, 413] width 163 height 22
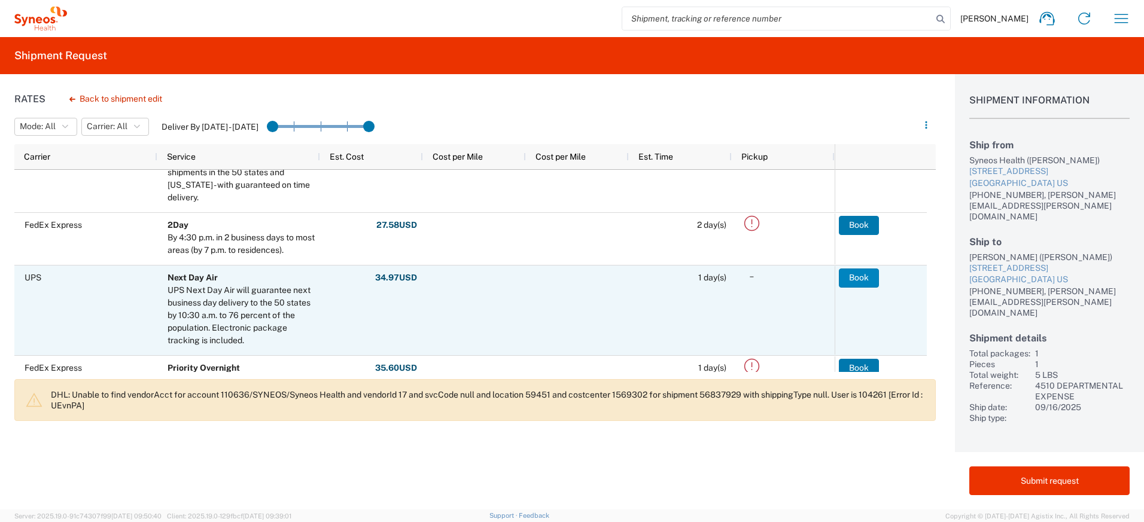
click at [853, 280] on button "Book" at bounding box center [859, 278] width 40 height 19
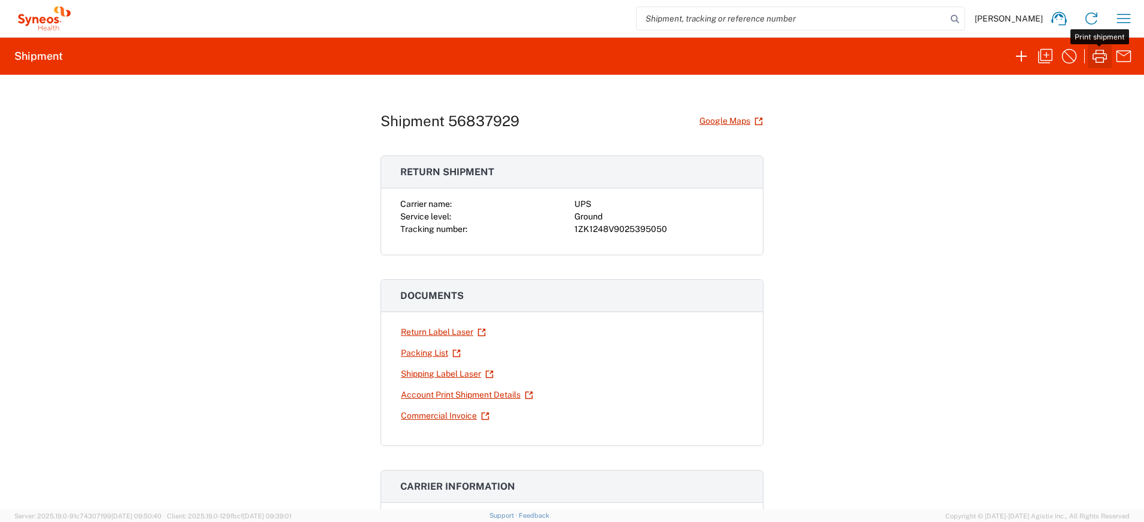
click at [1100, 52] on icon "button" at bounding box center [1099, 56] width 19 height 19
click at [435, 334] on link "Return Label Laser" at bounding box center [443, 332] width 86 height 21
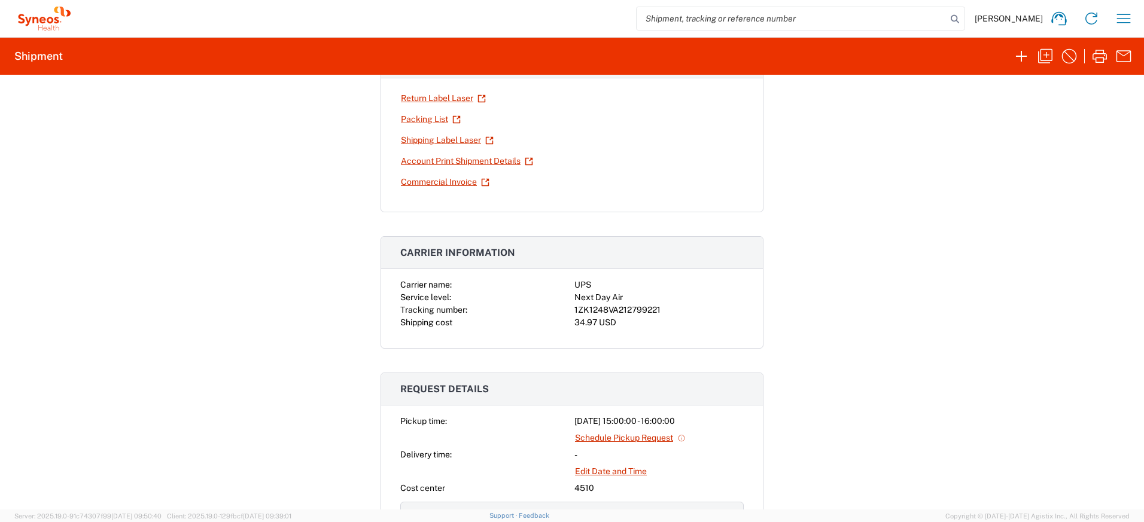
scroll to position [234, 0]
drag, startPoint x: 655, startPoint y: 309, endPoint x: 570, endPoint y: 310, distance: 85.5
click at [574, 310] on div "1ZK1248VA212799221" at bounding box center [658, 309] width 169 height 13
copy div "1ZK1248VA212799221"
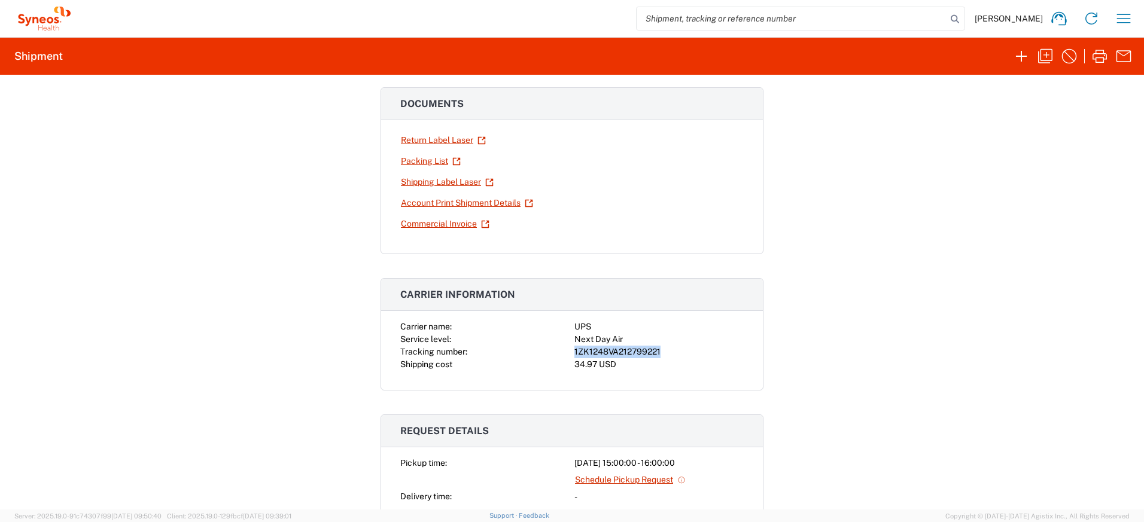
scroll to position [0, 0]
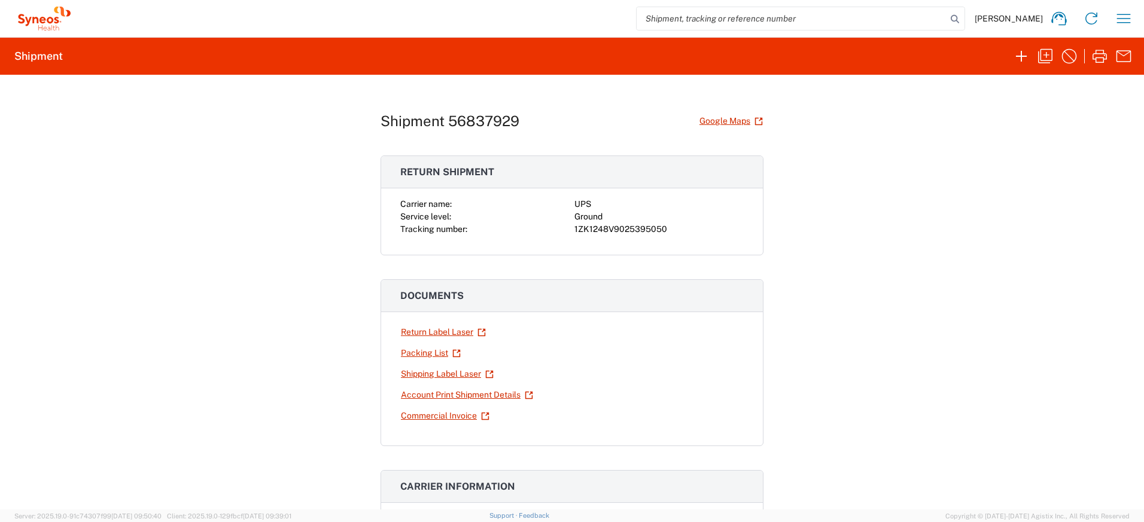
click at [663, 232] on div "1ZK1248V9025395050" at bounding box center [658, 229] width 169 height 13
drag, startPoint x: 660, startPoint y: 231, endPoint x: 571, endPoint y: 233, distance: 89.7
click at [574, 233] on div "1ZK1248V9025395050" at bounding box center [658, 229] width 169 height 13
copy div "1ZK1248V9025395050"
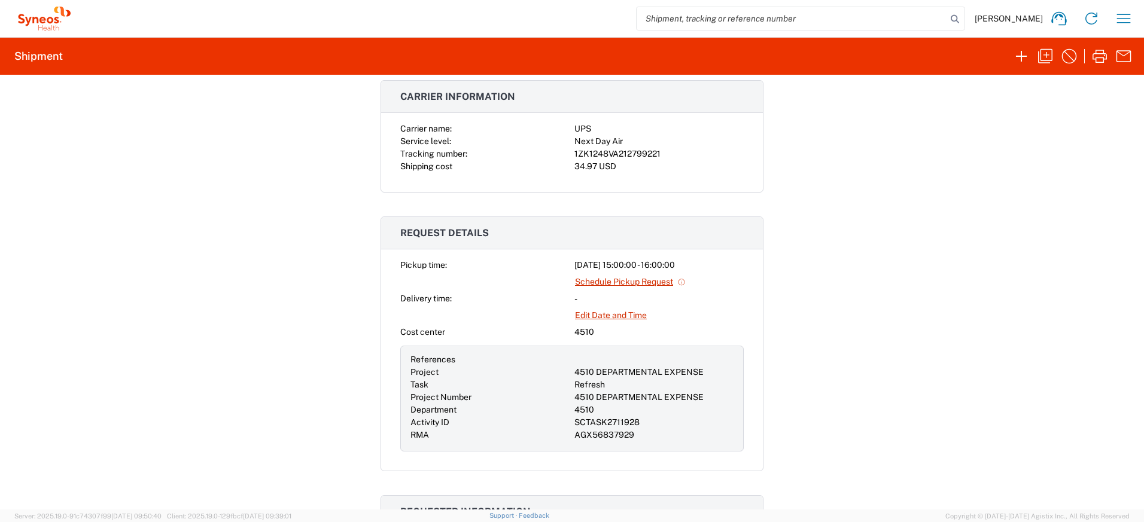
scroll to position [467, 0]
